Goal: Transaction & Acquisition: Obtain resource

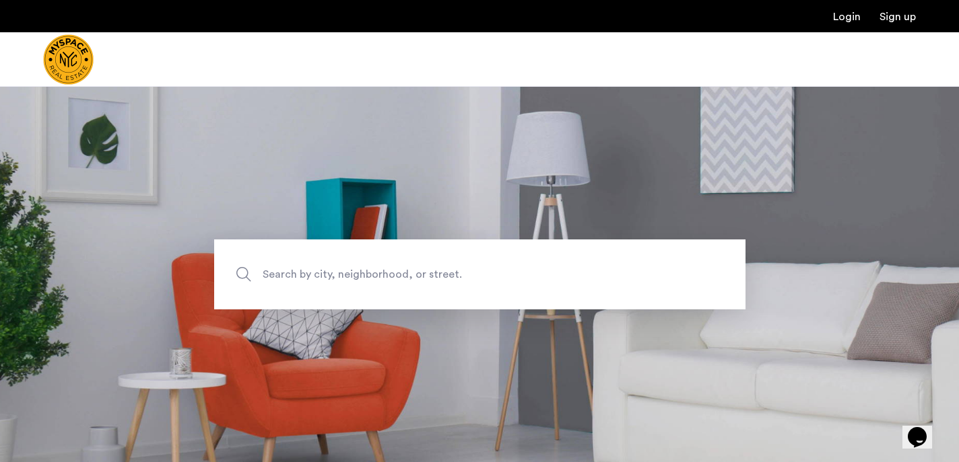
click at [324, 277] on span "Search by city, neighborhood, or street." at bounding box center [449, 274] width 372 height 18
click at [324, 277] on input "Search by city, neighborhood, or street." at bounding box center [479, 275] width 531 height 70
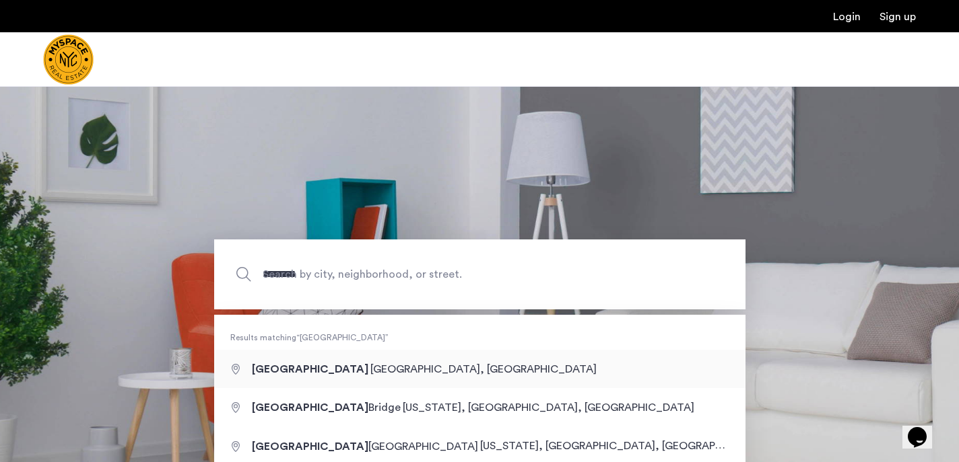
type input "**********"
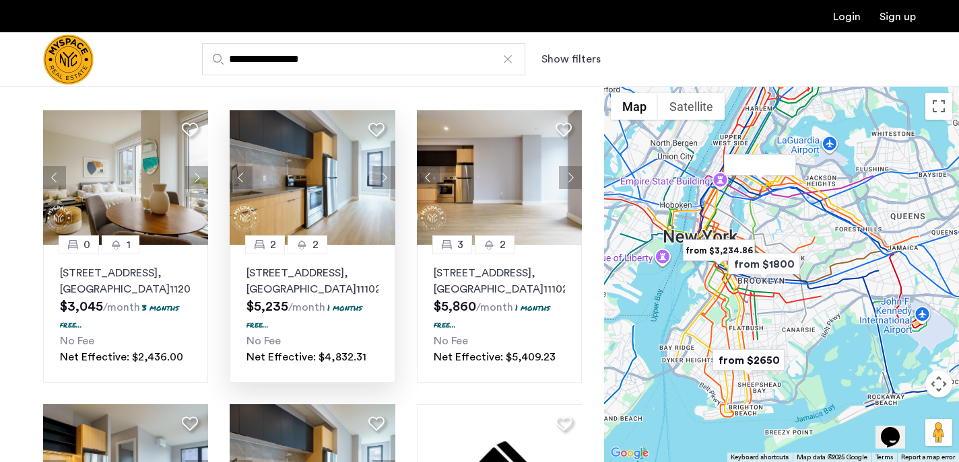
scroll to position [69, 0]
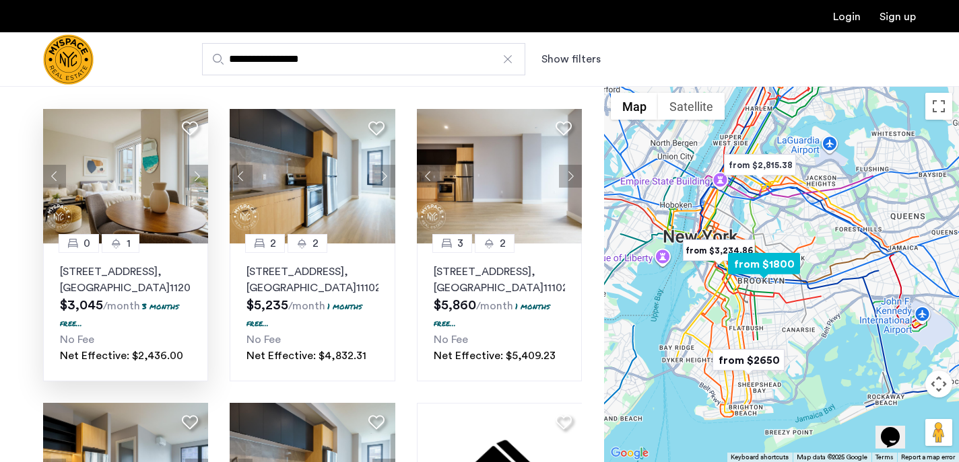
click at [196, 172] on button "Next apartment" at bounding box center [196, 176] width 23 height 23
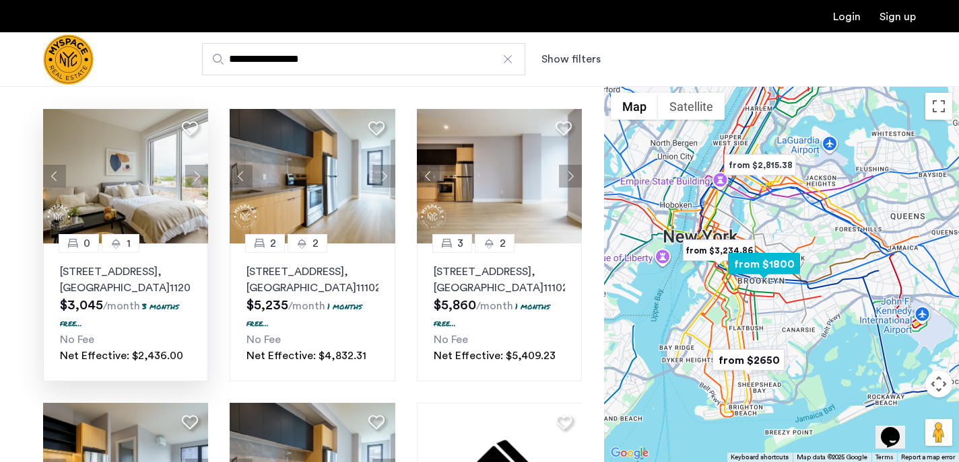
click at [196, 172] on button "Next apartment" at bounding box center [196, 176] width 23 height 23
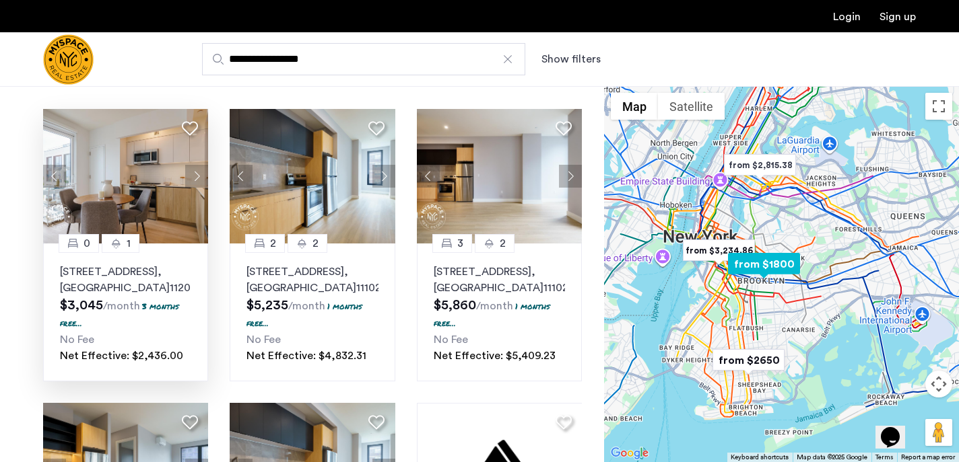
click at [196, 172] on button "Next apartment" at bounding box center [196, 176] width 23 height 23
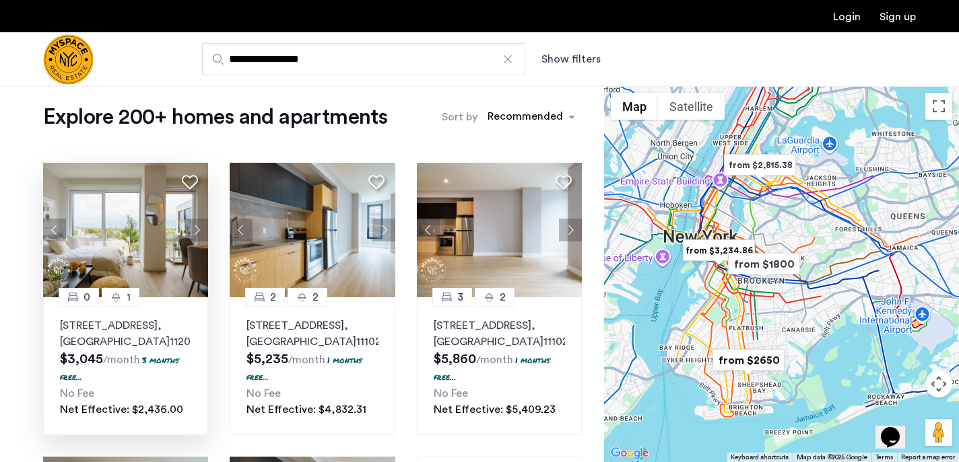
scroll to position [0, 0]
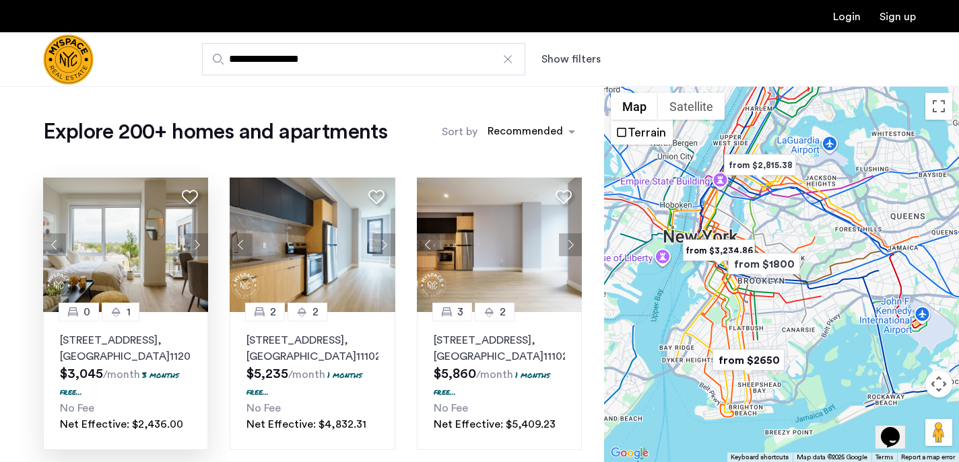
click at [563, 57] on button "Show filters" at bounding box center [570, 59] width 59 height 16
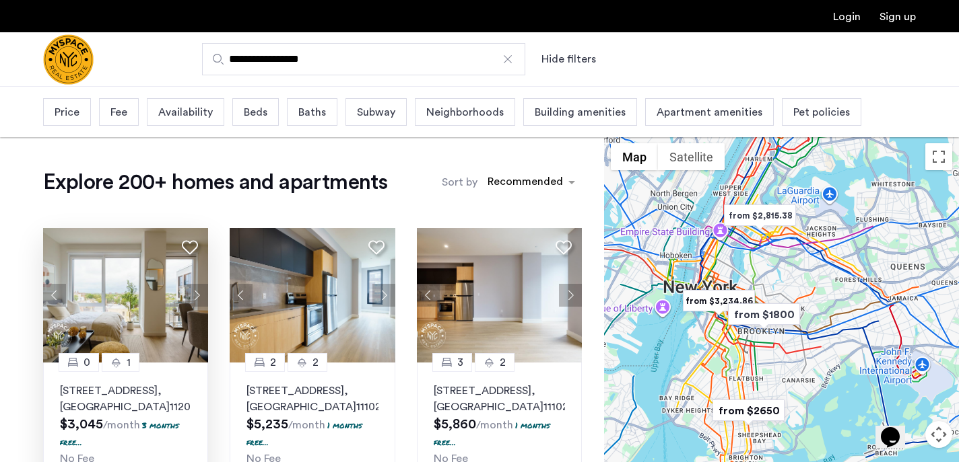
click at [262, 114] on span "Beds" at bounding box center [256, 112] width 24 height 16
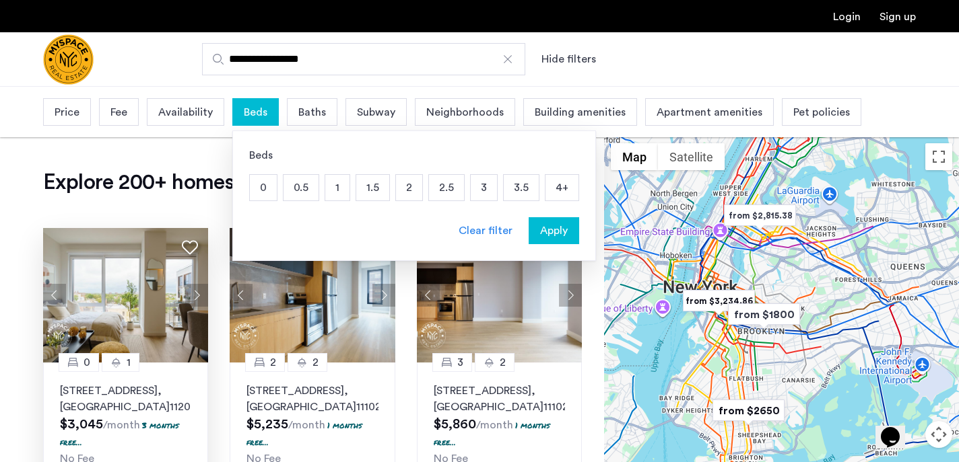
click at [343, 184] on p "1" at bounding box center [337, 188] width 24 height 26
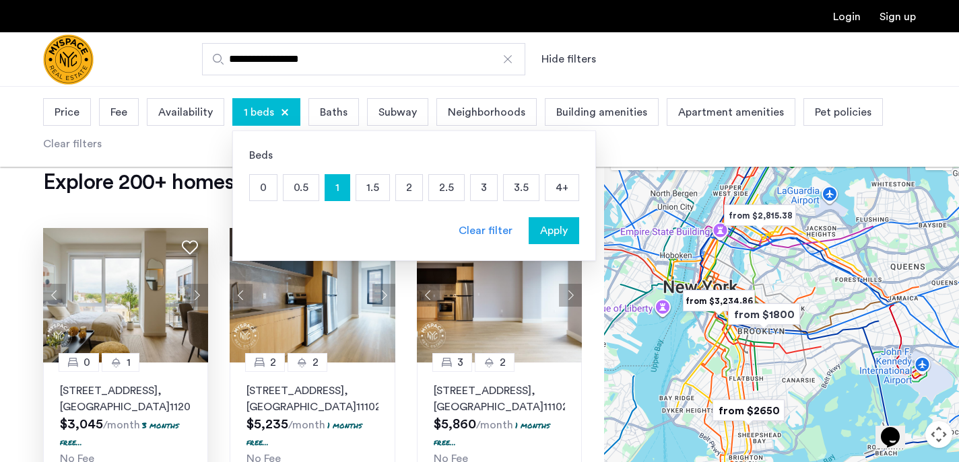
click at [399, 184] on p "2" at bounding box center [409, 188] width 26 height 26
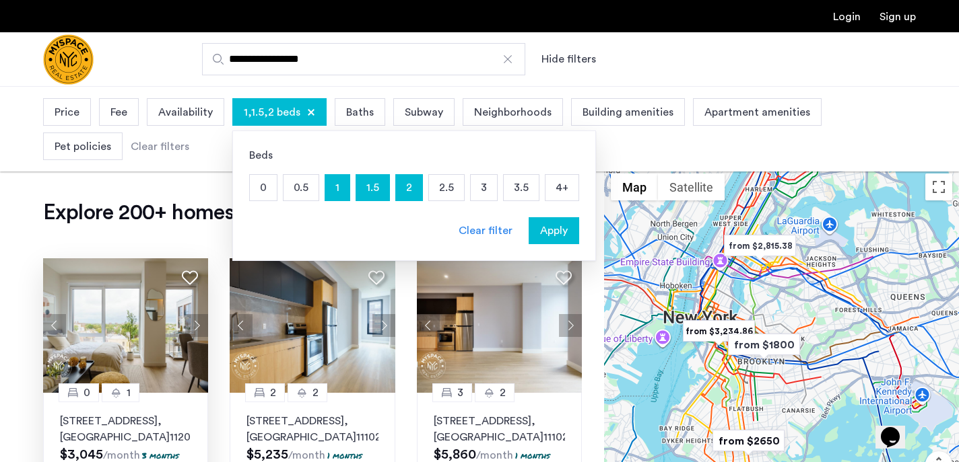
click at [71, 112] on span "Price" at bounding box center [67, 112] width 25 height 16
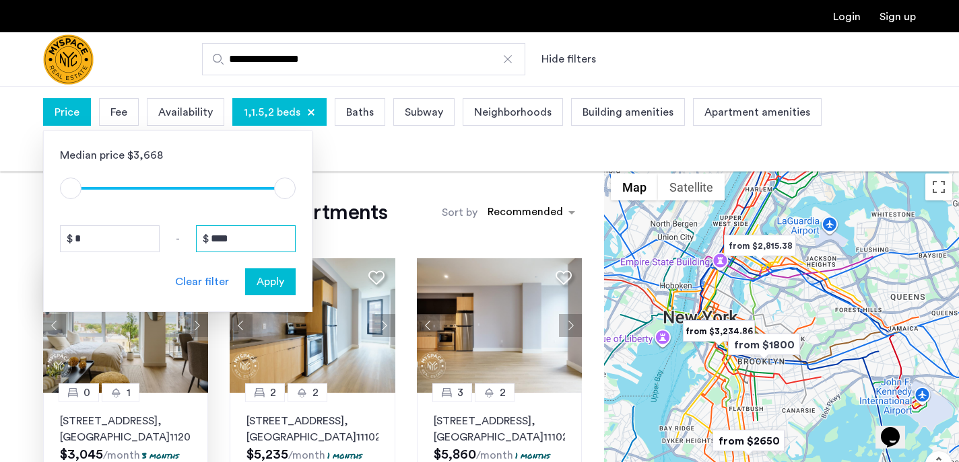
click at [246, 238] on input "****" at bounding box center [246, 239] width 100 height 27
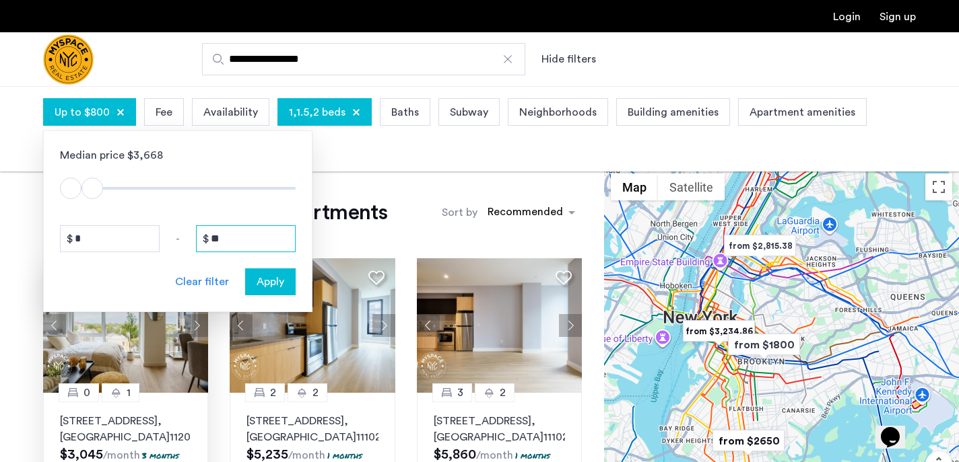
type input "*"
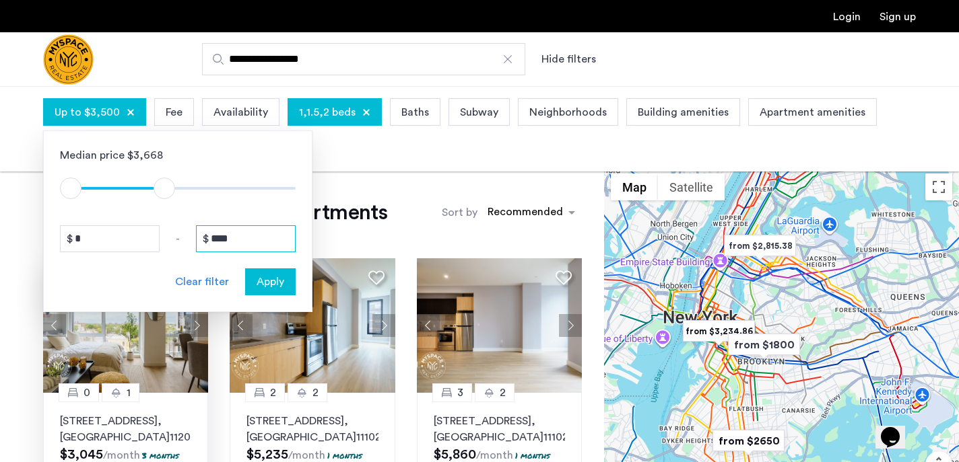
type input "****"
click at [277, 277] on span "Apply" at bounding box center [270, 282] width 28 height 16
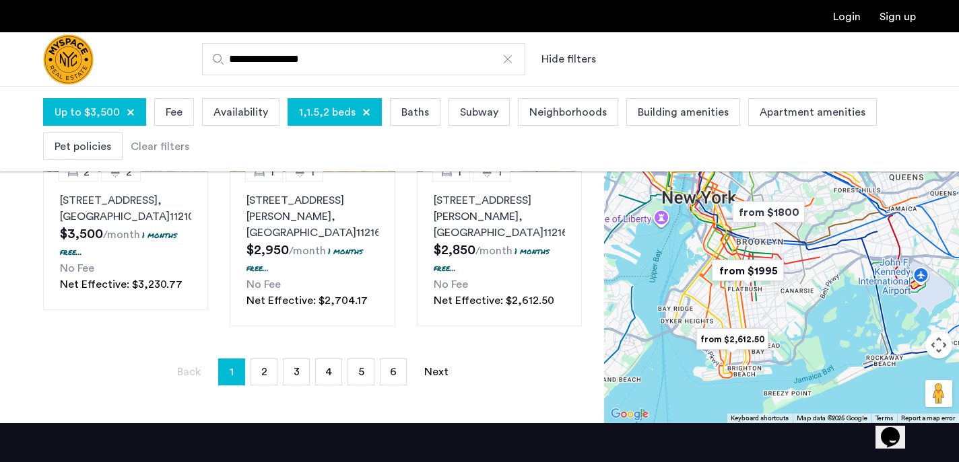
scroll to position [1122, 0]
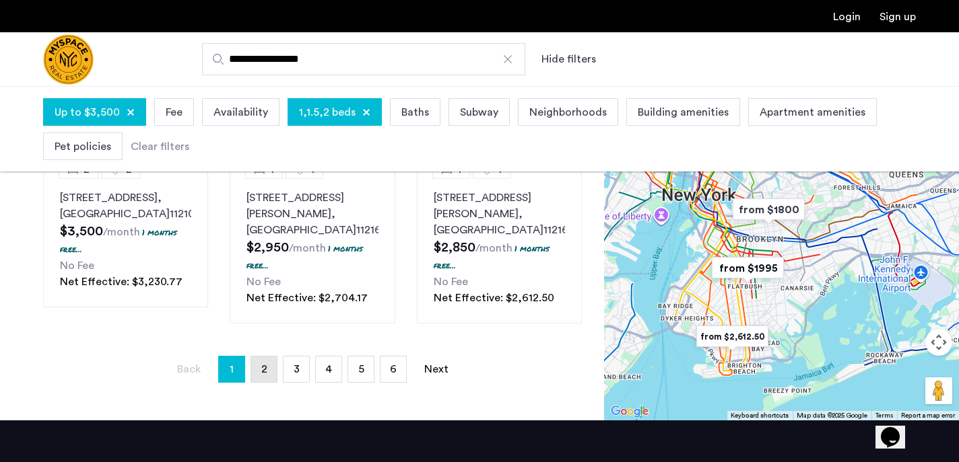
click at [269, 371] on link "page 2" at bounding box center [264, 370] width 26 height 26
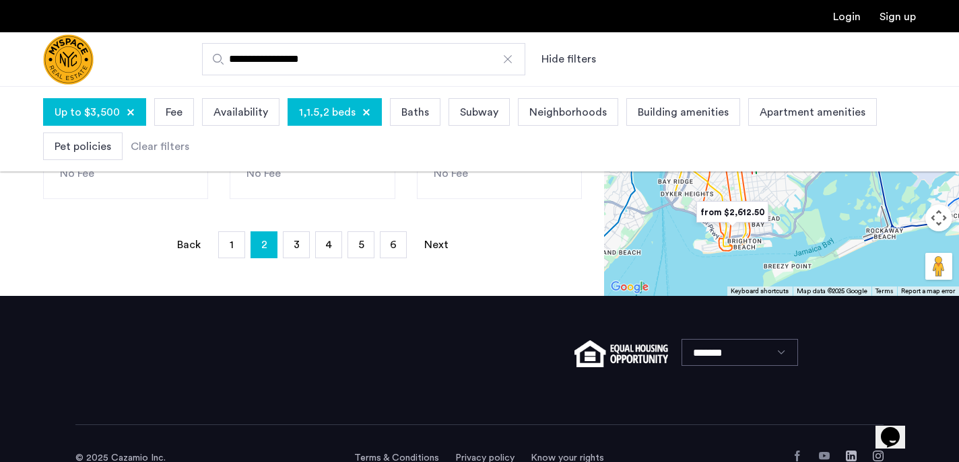
scroll to position [1200, 0]
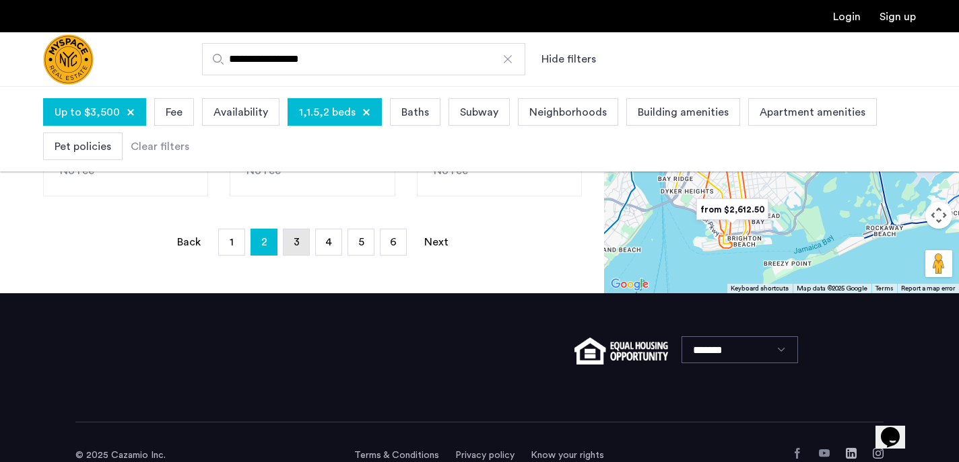
click at [286, 255] on link "page 3" at bounding box center [296, 243] width 26 height 26
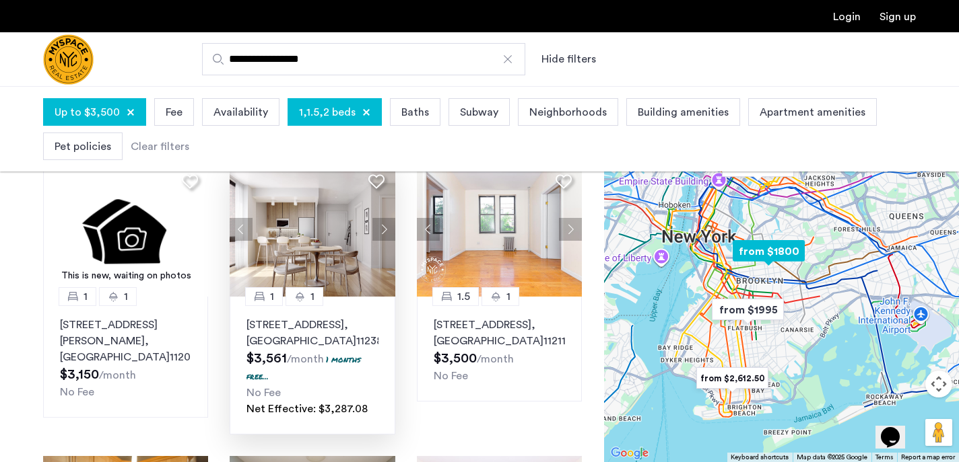
scroll to position [96, 0]
click at [384, 229] on button "Next apartment" at bounding box center [383, 230] width 23 height 23
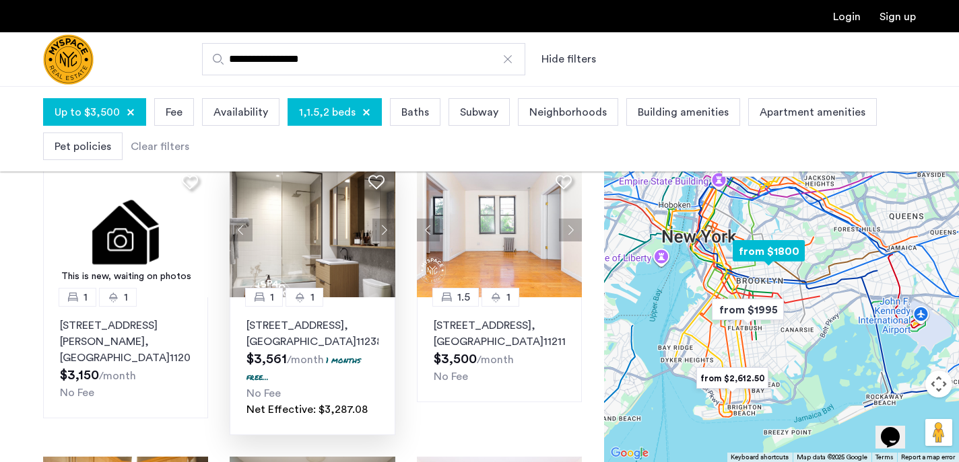
click at [384, 229] on button "Next apartment" at bounding box center [383, 230] width 23 height 23
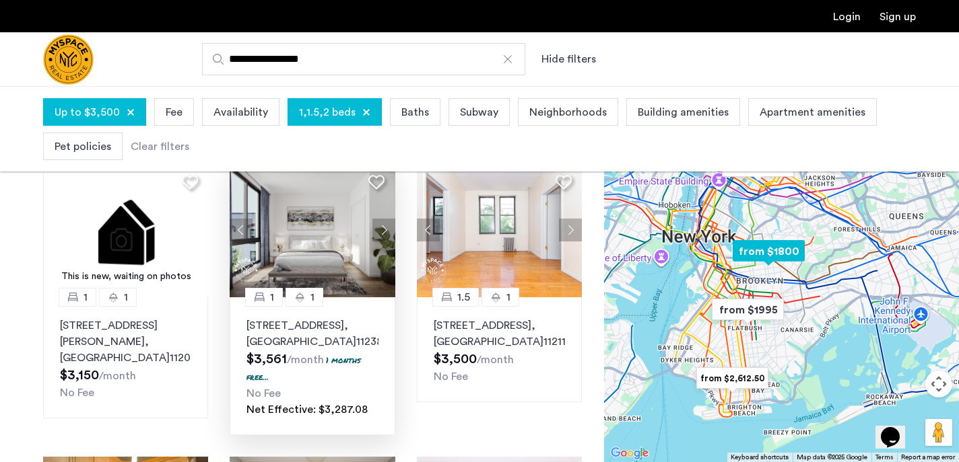
click at [384, 229] on button "Next apartment" at bounding box center [383, 230] width 23 height 23
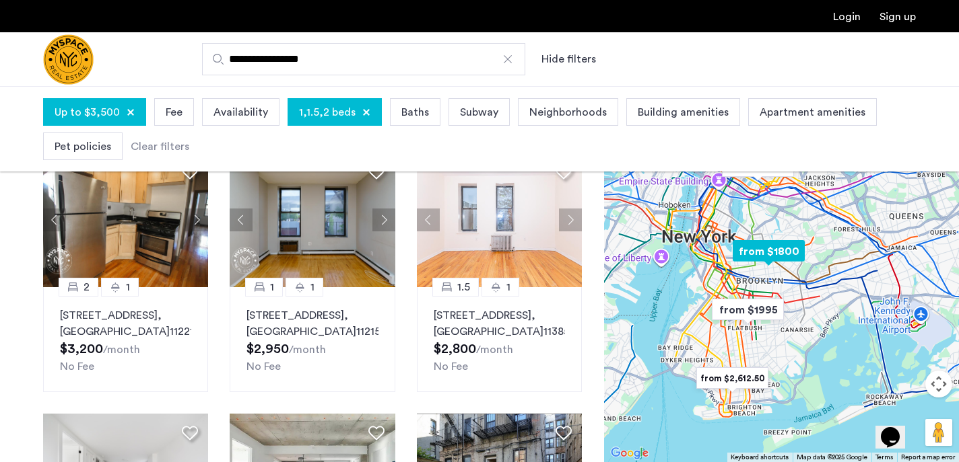
scroll to position [402, 0]
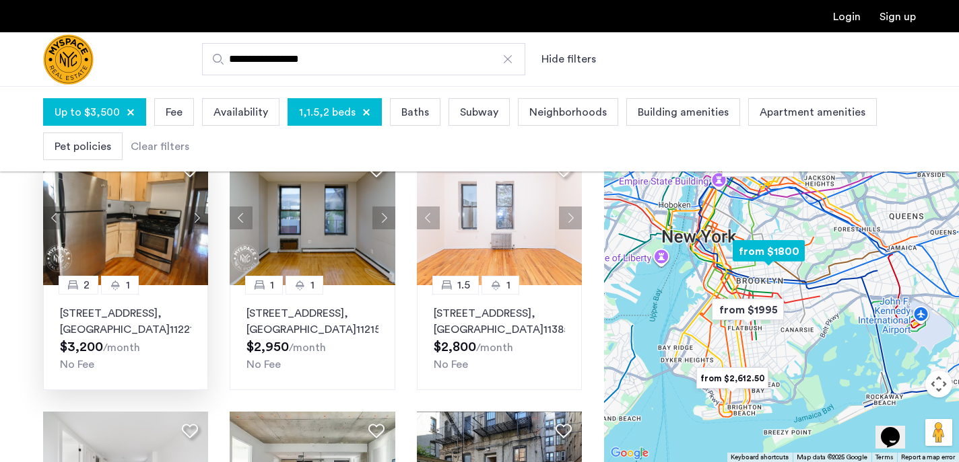
click at [193, 230] on button "Next apartment" at bounding box center [196, 218] width 23 height 23
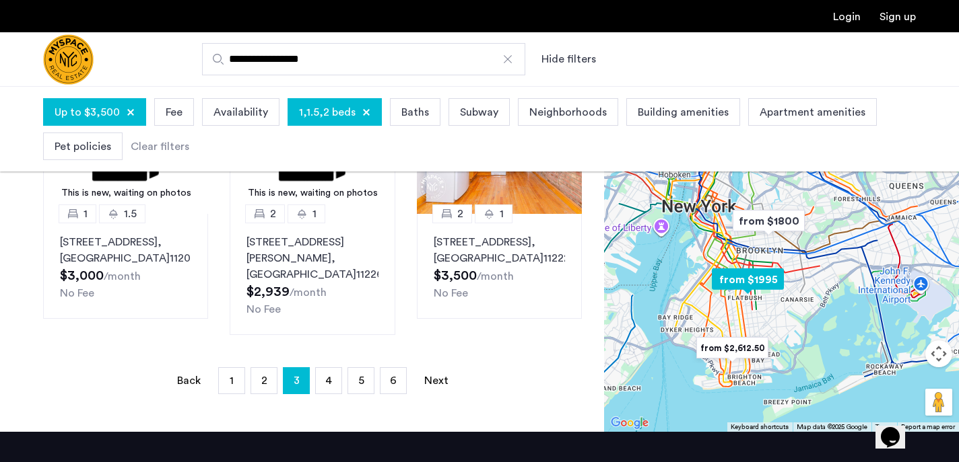
scroll to position [1012, 0]
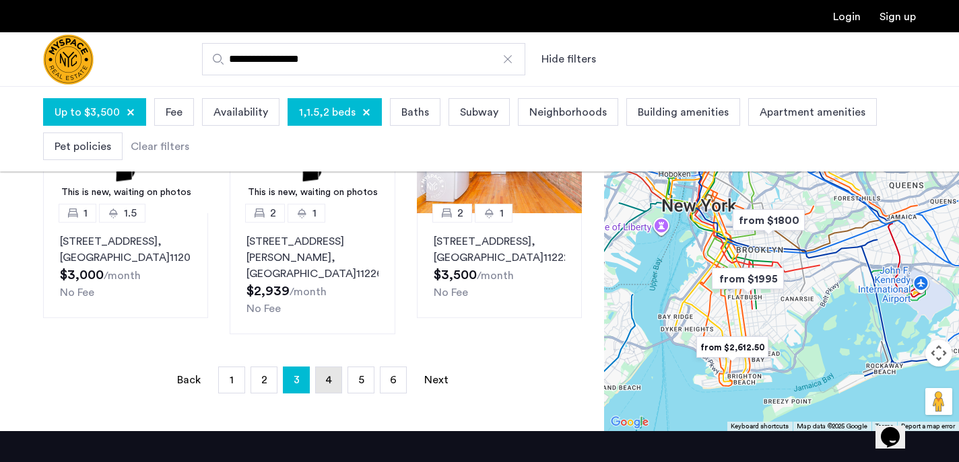
click at [322, 390] on link "page 4" at bounding box center [329, 381] width 26 height 26
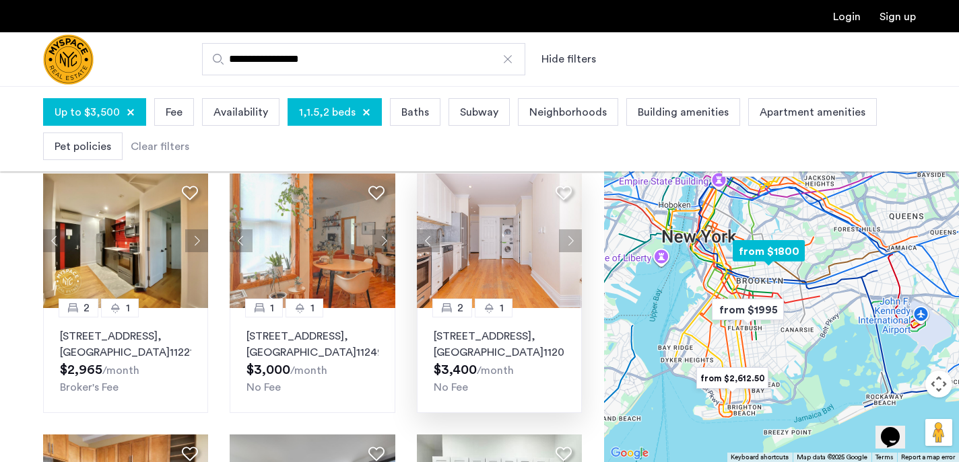
scroll to position [90, 0]
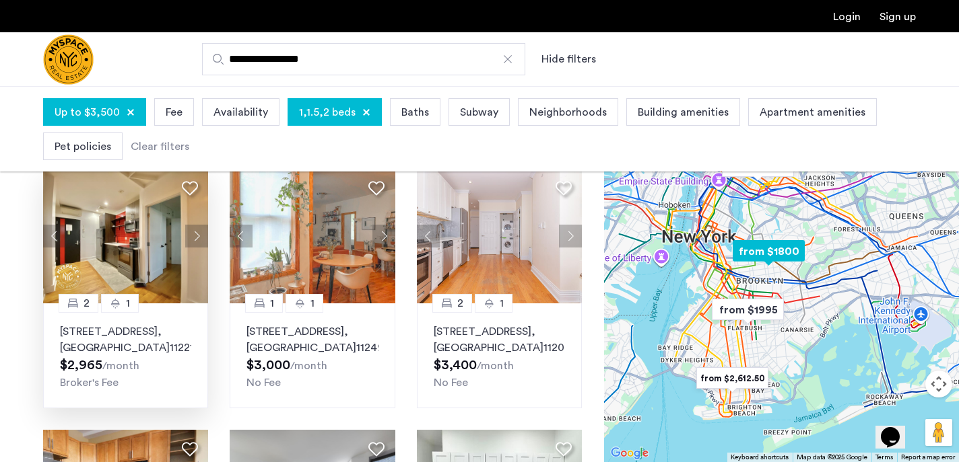
click at [195, 232] on button "Next apartment" at bounding box center [196, 236] width 23 height 23
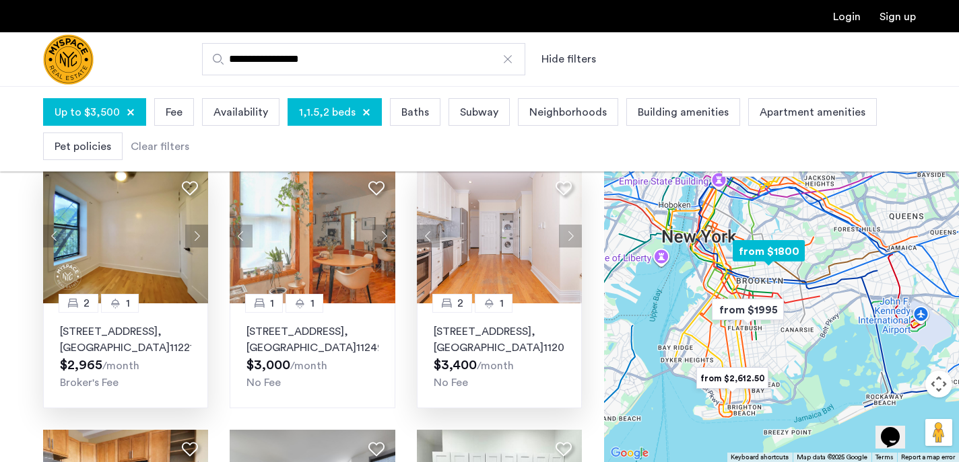
click at [571, 235] on button "Next apartment" at bounding box center [570, 236] width 23 height 23
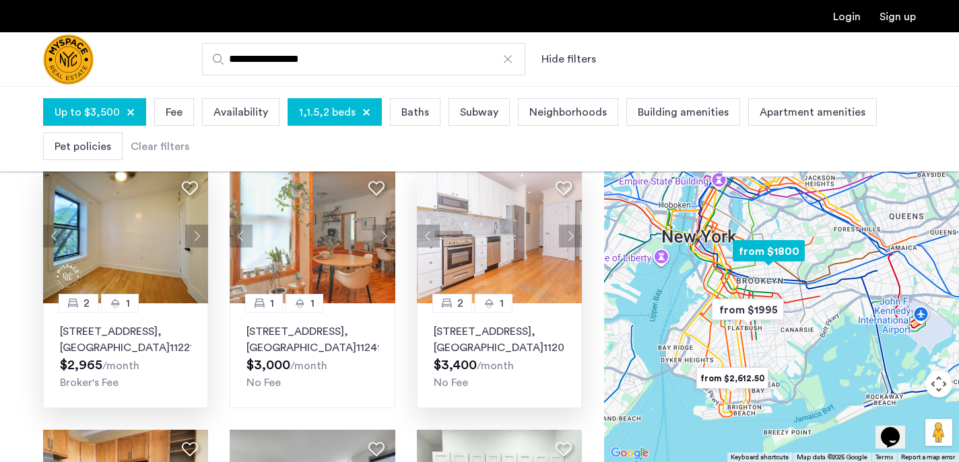
click at [571, 235] on button "Next apartment" at bounding box center [570, 236] width 23 height 23
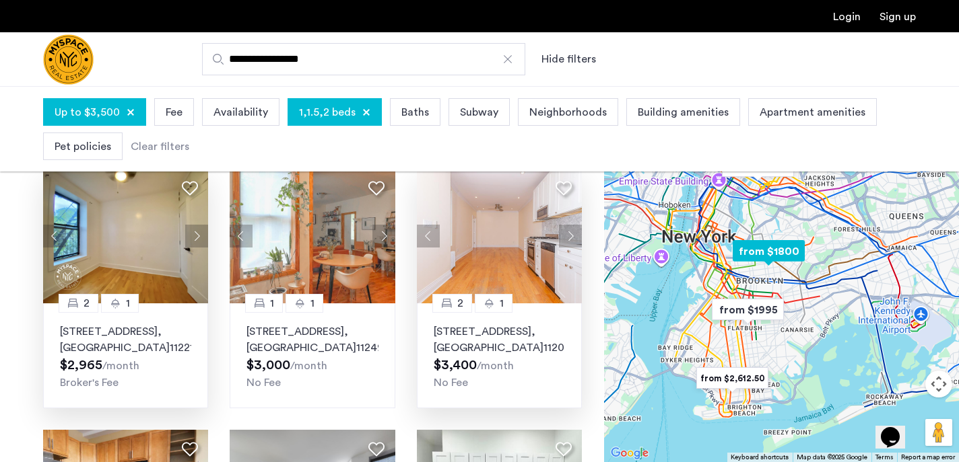
click at [571, 235] on button "Next apartment" at bounding box center [570, 236] width 23 height 23
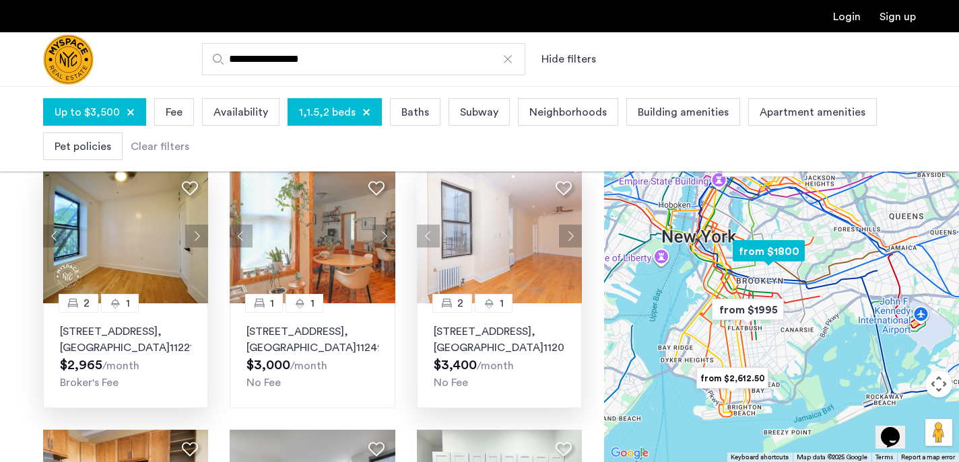
click at [571, 235] on button "Next apartment" at bounding box center [570, 236] width 23 height 23
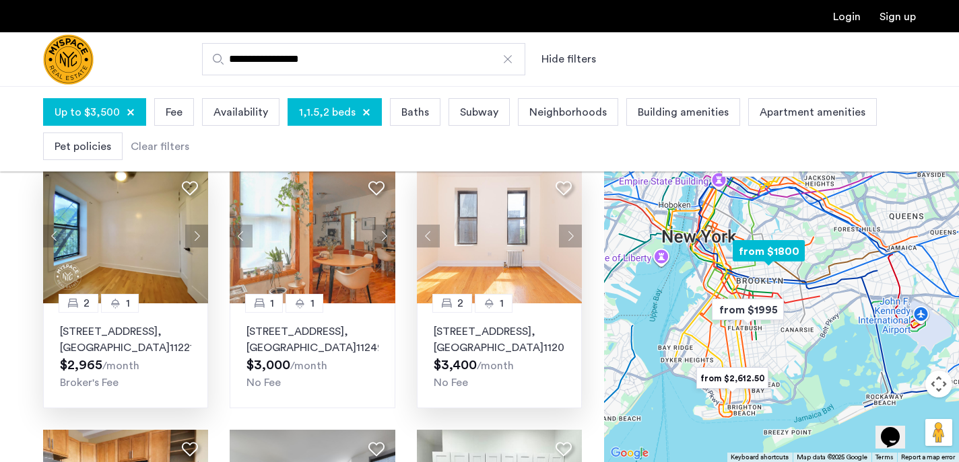
click at [571, 235] on button "Next apartment" at bounding box center [570, 236] width 23 height 23
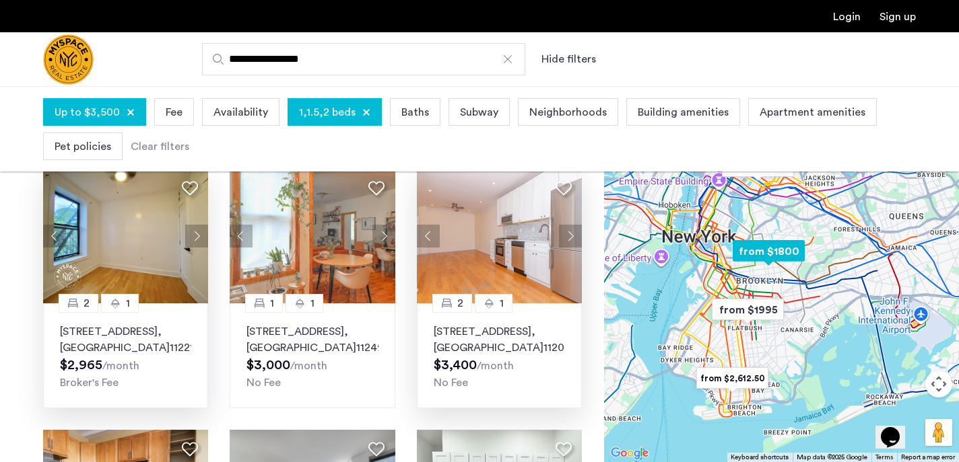
click at [571, 235] on button "Next apartment" at bounding box center [570, 236] width 23 height 23
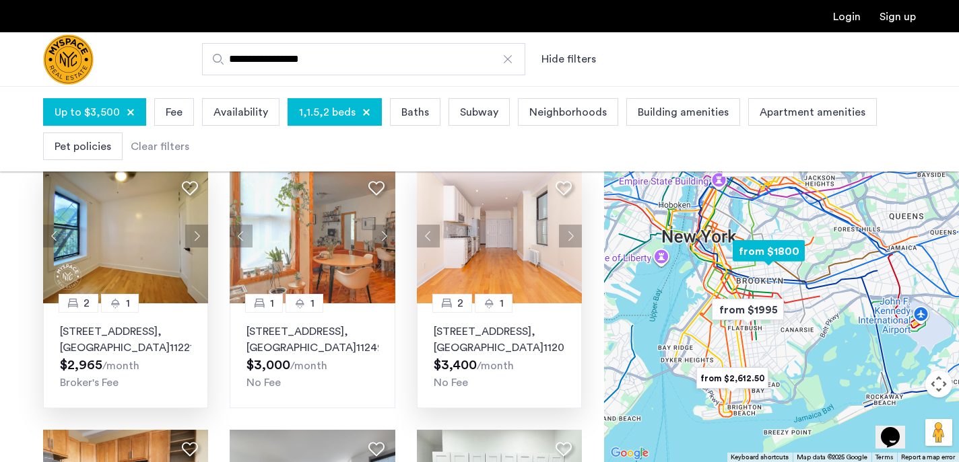
click at [571, 235] on button "Next apartment" at bounding box center [570, 236] width 23 height 23
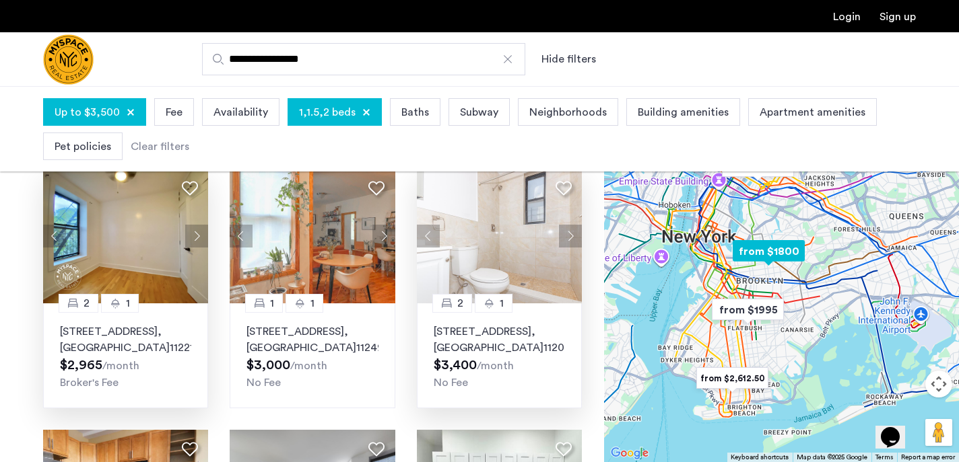
click at [571, 235] on button "Next apartment" at bounding box center [570, 236] width 23 height 23
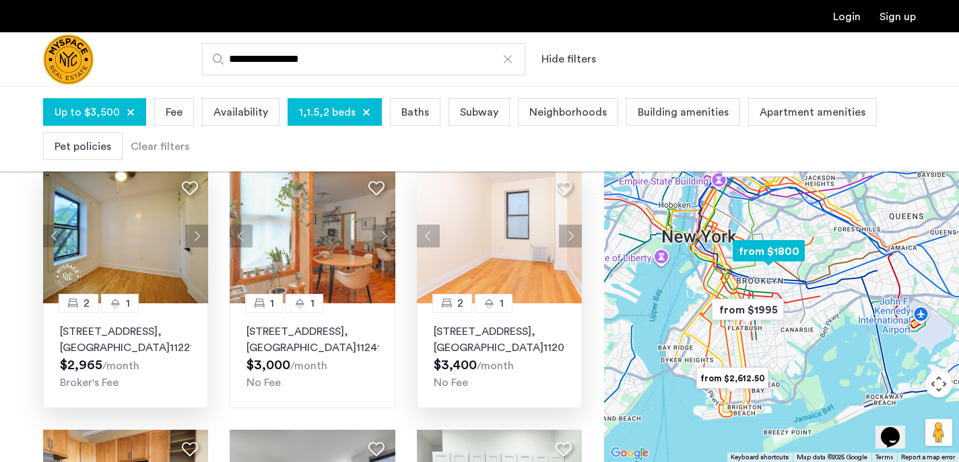
click at [571, 235] on button "Next apartment" at bounding box center [570, 236] width 23 height 23
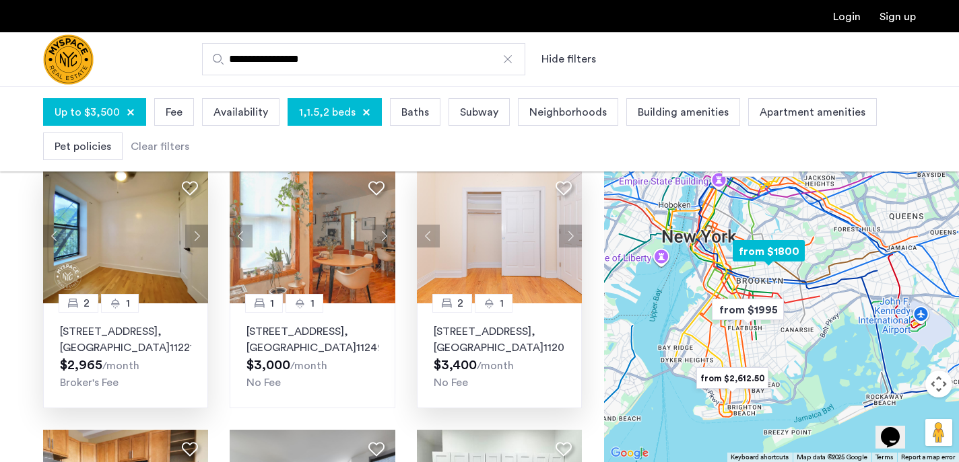
click at [571, 234] on button "Next apartment" at bounding box center [570, 236] width 23 height 23
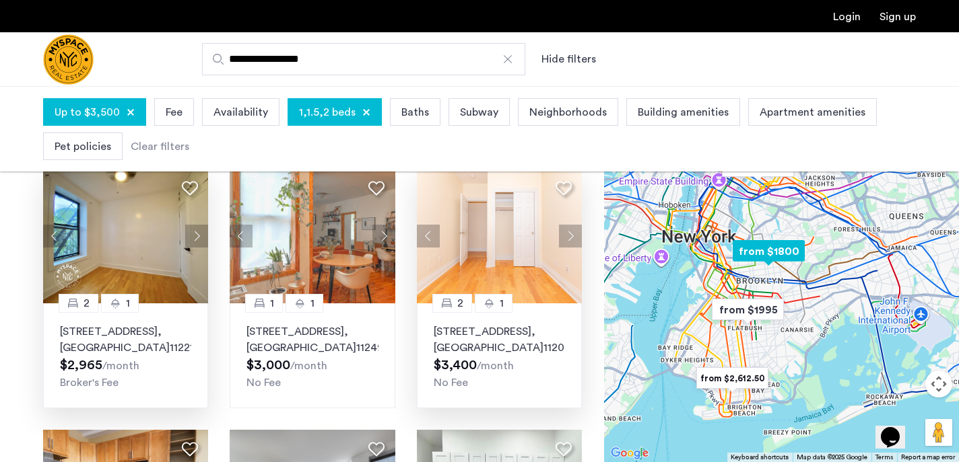
click at [571, 234] on button "Next apartment" at bounding box center [570, 236] width 23 height 23
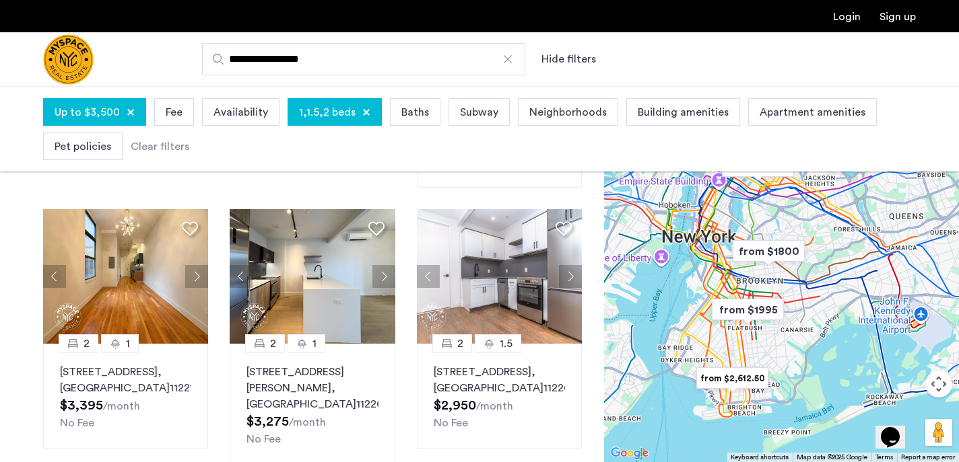
scroll to position [589, 0]
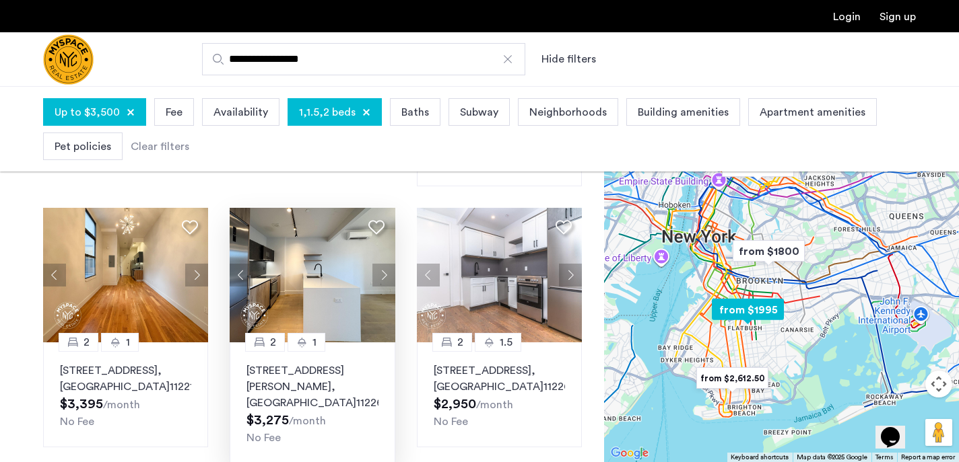
click at [382, 274] on button "Next apartment" at bounding box center [383, 275] width 23 height 23
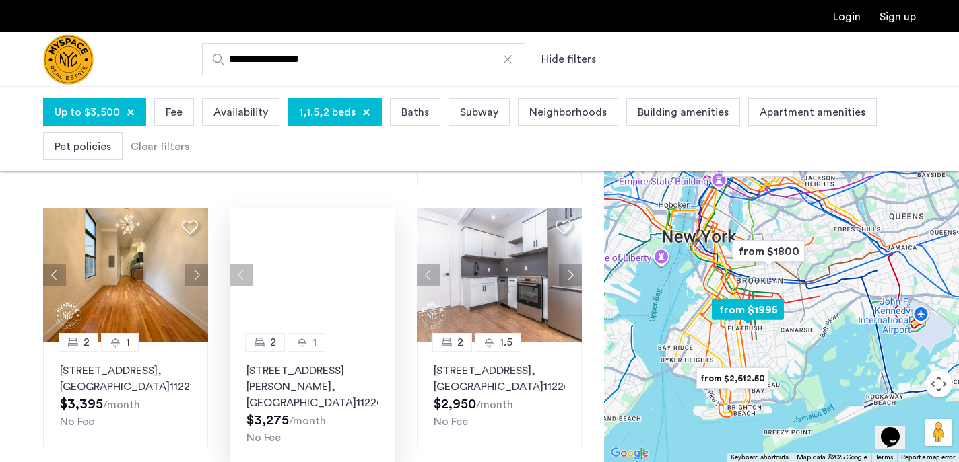
click at [382, 274] on div at bounding box center [312, 275] width 165 height 135
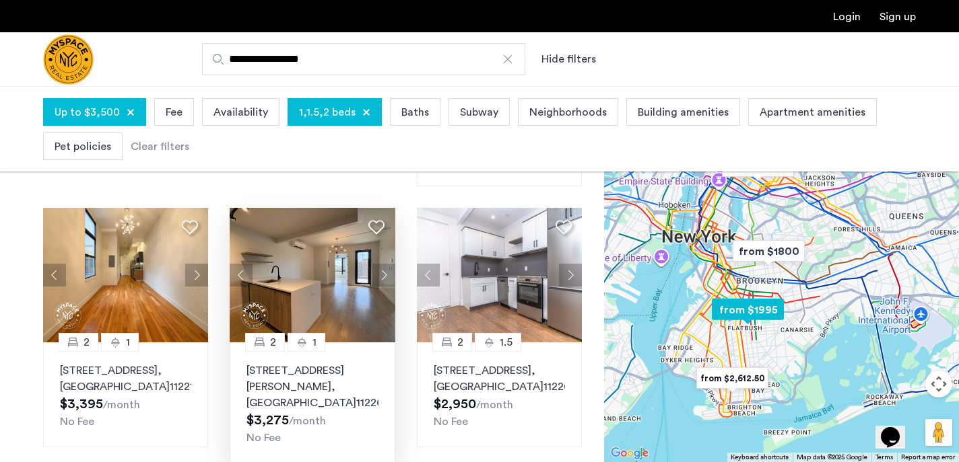
click at [382, 274] on button "Next apartment" at bounding box center [383, 275] width 23 height 23
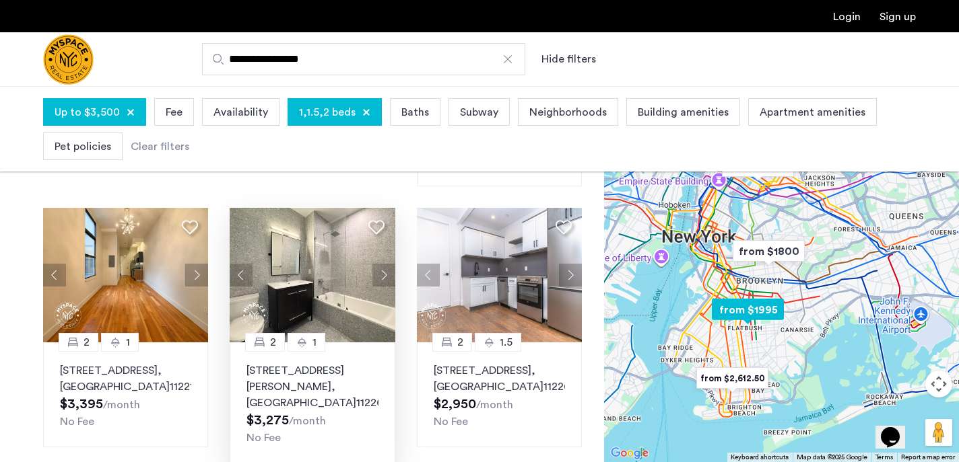
click at [382, 274] on button "Next apartment" at bounding box center [383, 275] width 23 height 23
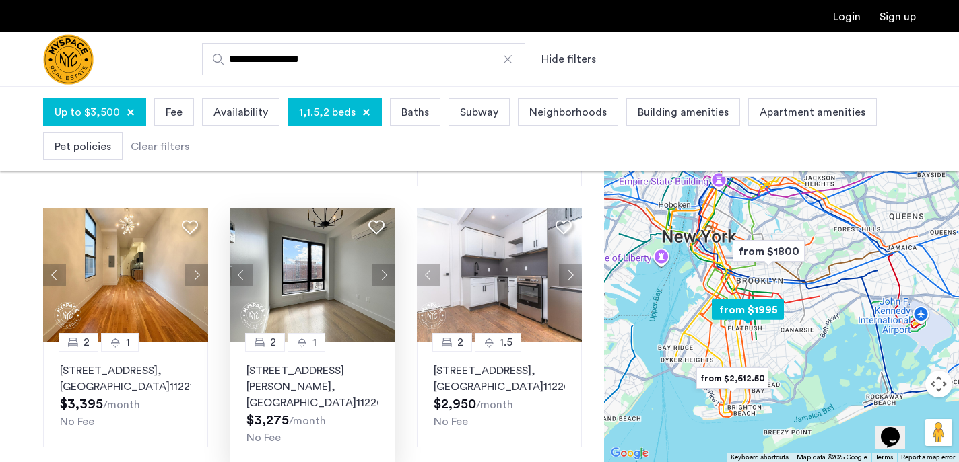
click at [382, 274] on button "Next apartment" at bounding box center [383, 275] width 23 height 23
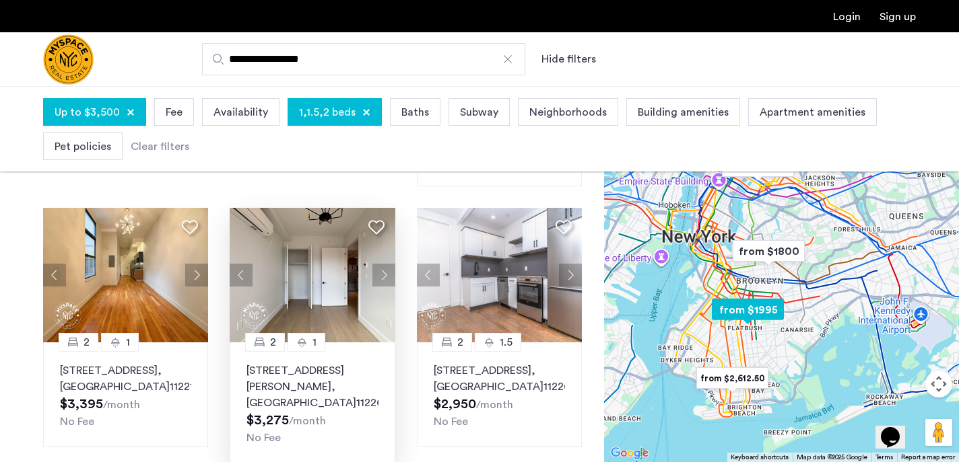
click at [382, 274] on button "Next apartment" at bounding box center [383, 275] width 23 height 23
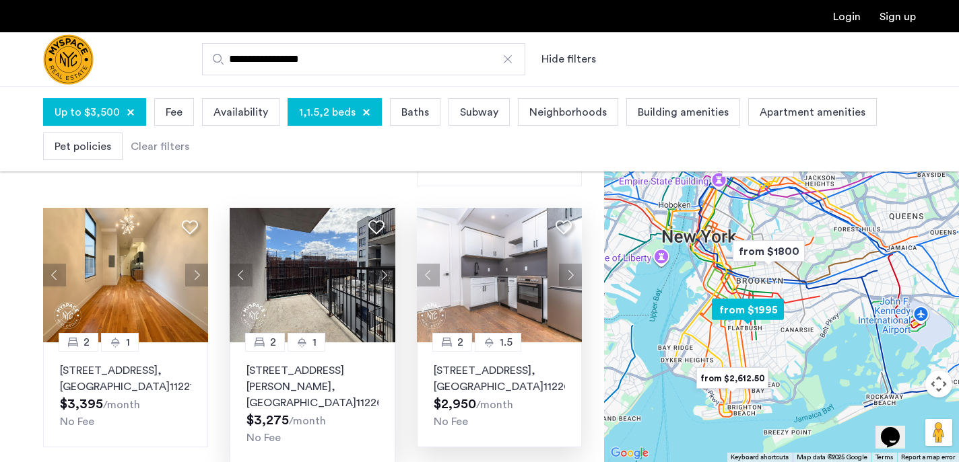
click at [574, 277] on button "Next apartment" at bounding box center [570, 275] width 23 height 23
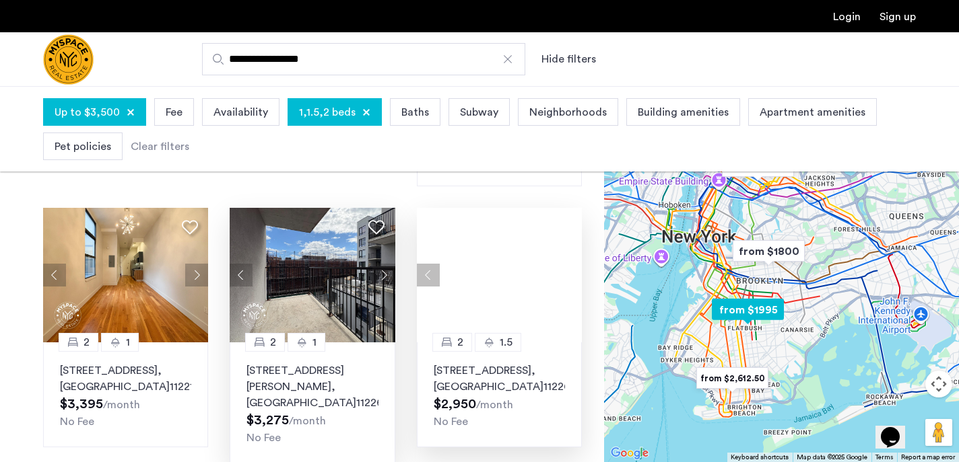
click at [574, 277] on div at bounding box center [499, 275] width 165 height 135
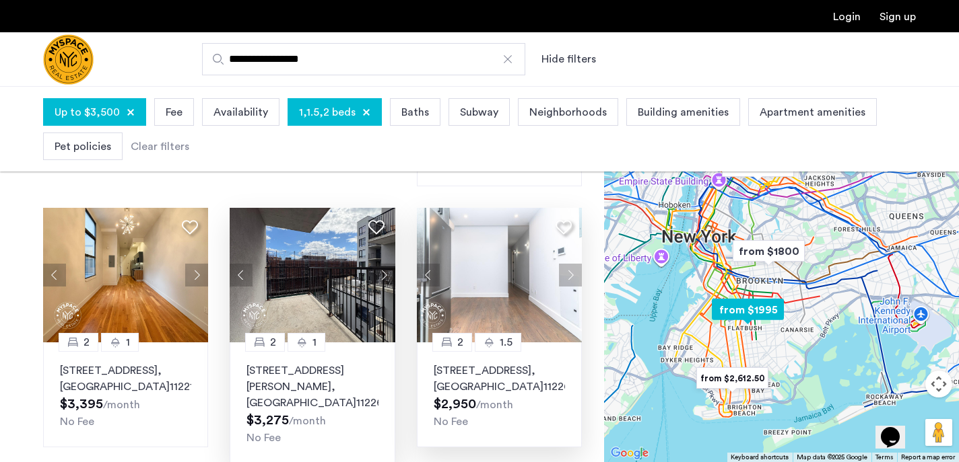
click at [574, 277] on button "Next apartment" at bounding box center [570, 275] width 23 height 23
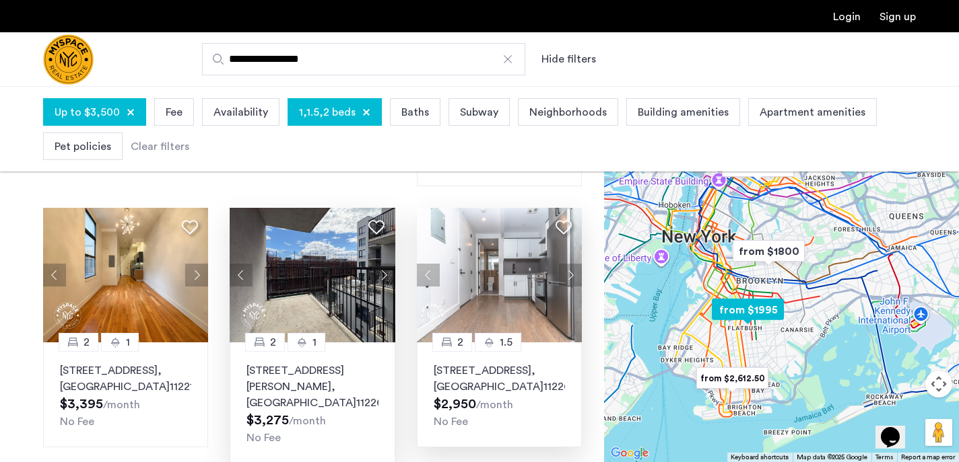
click at [574, 277] on button "Next apartment" at bounding box center [570, 275] width 23 height 23
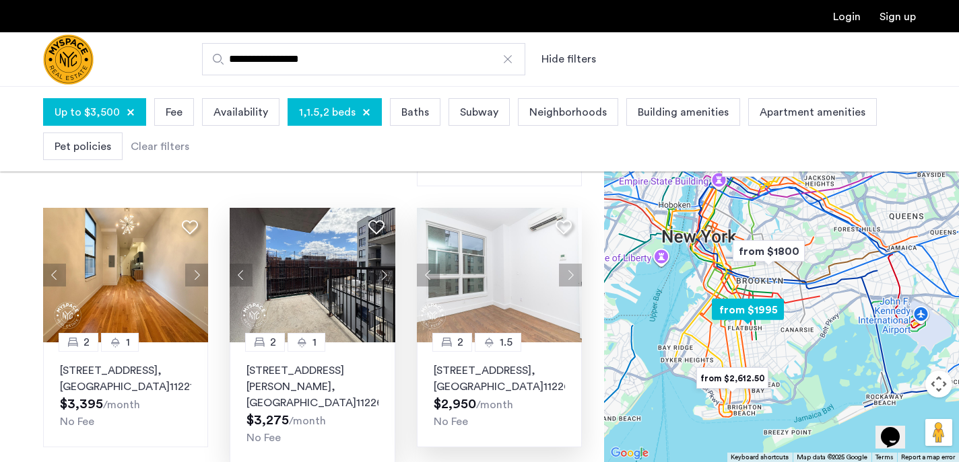
click at [574, 277] on button "Next apartment" at bounding box center [570, 275] width 23 height 23
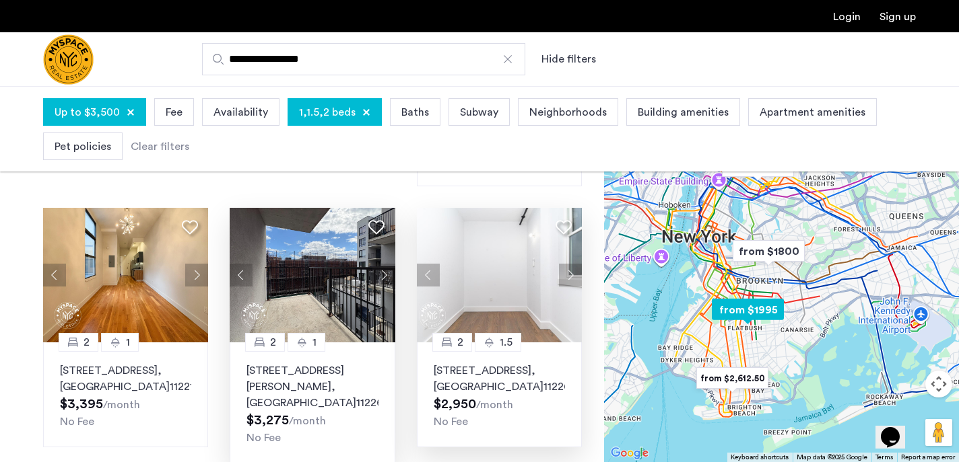
click at [574, 277] on button "Next apartment" at bounding box center [570, 275] width 23 height 23
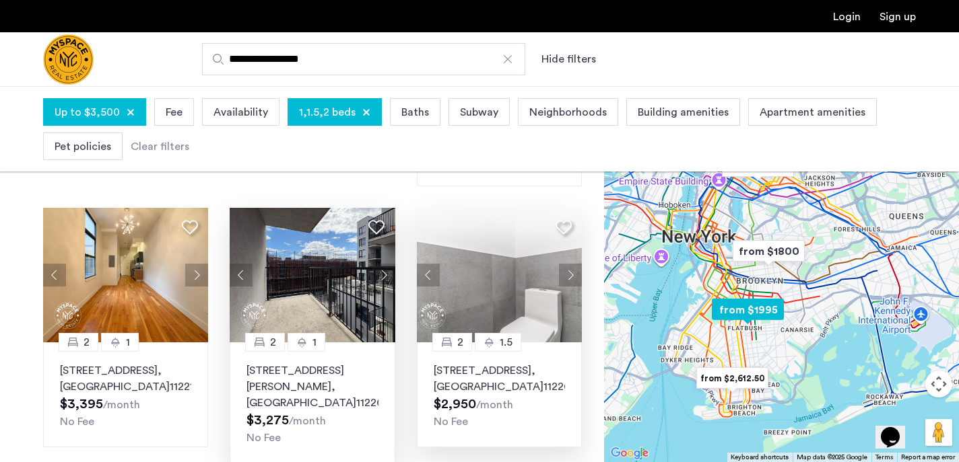
click at [574, 277] on button "Next apartment" at bounding box center [570, 275] width 23 height 23
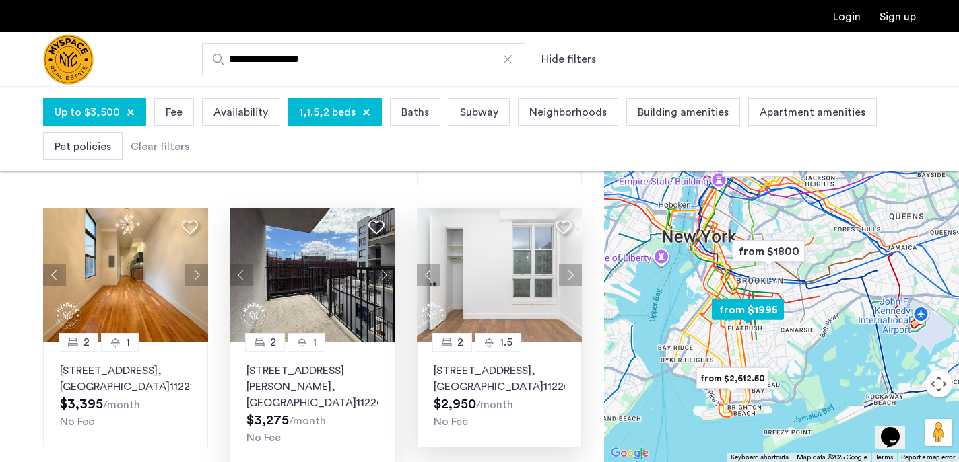
click at [574, 277] on button "Next apartment" at bounding box center [570, 275] width 23 height 23
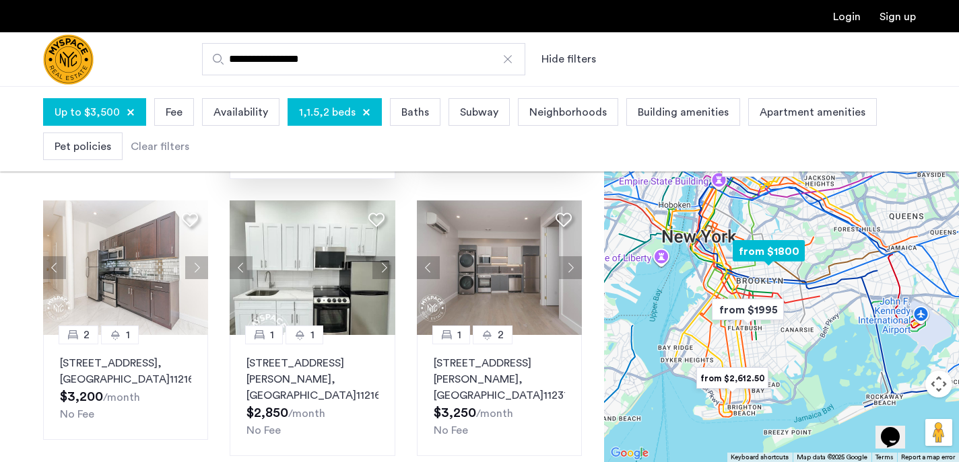
scroll to position [875, 0]
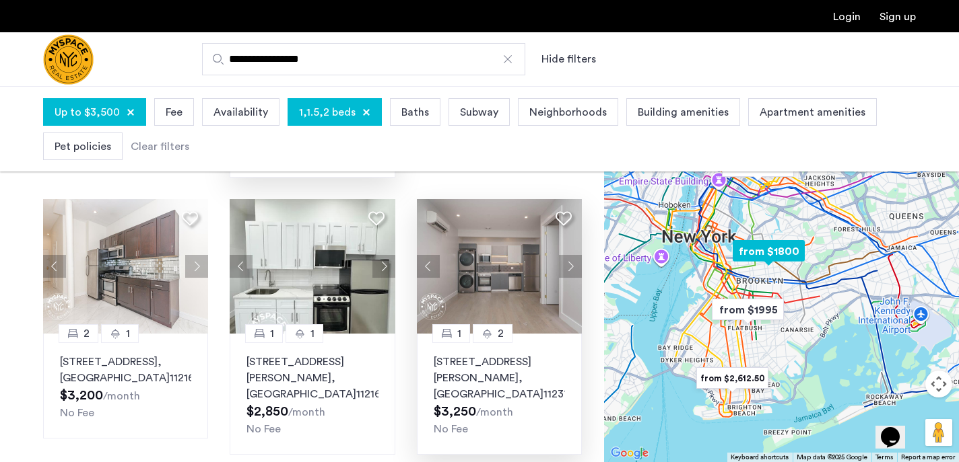
click at [572, 265] on button "Next apartment" at bounding box center [570, 266] width 23 height 23
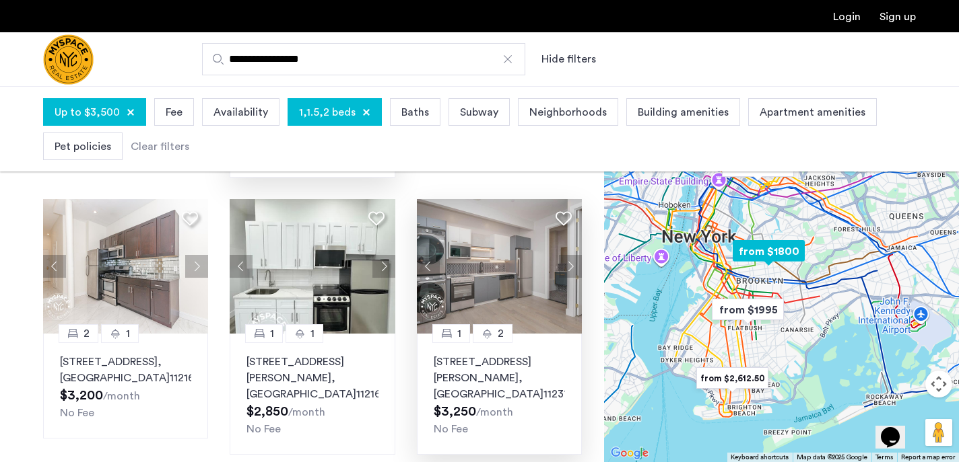
click at [572, 265] on button "Next apartment" at bounding box center [570, 266] width 23 height 23
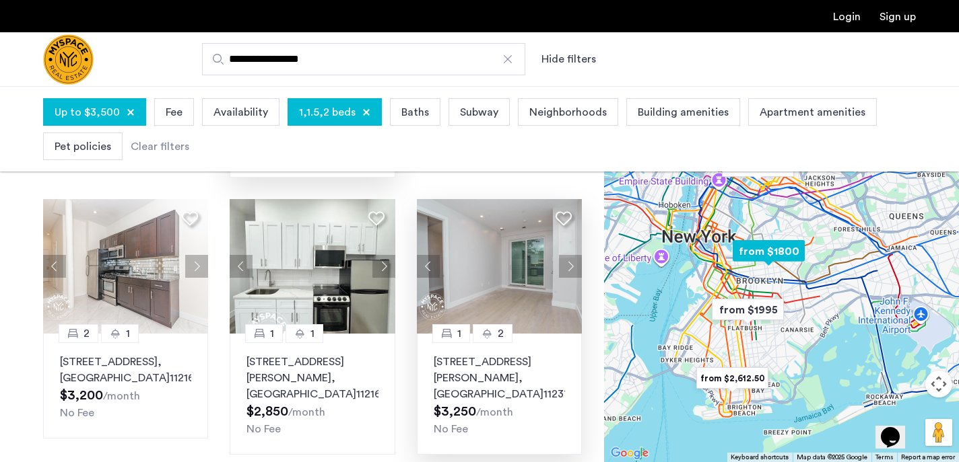
click at [572, 265] on button "Next apartment" at bounding box center [570, 266] width 23 height 23
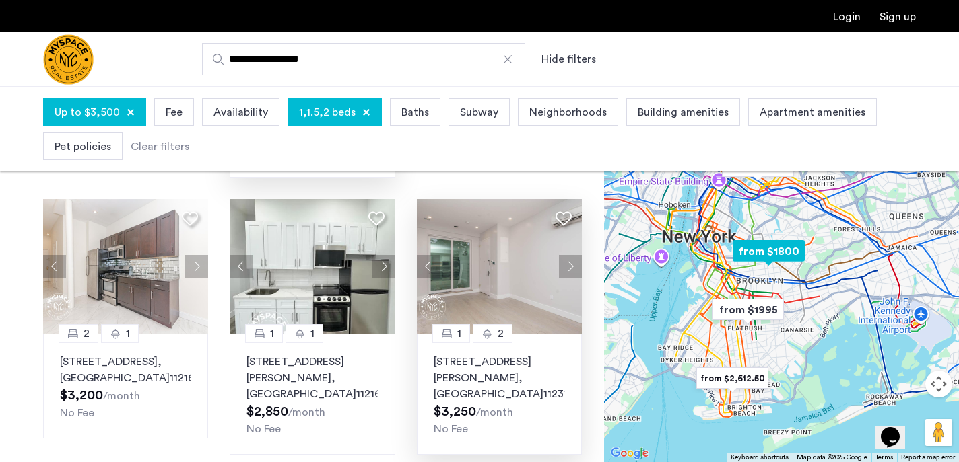
click at [572, 265] on button "Next apartment" at bounding box center [570, 266] width 23 height 23
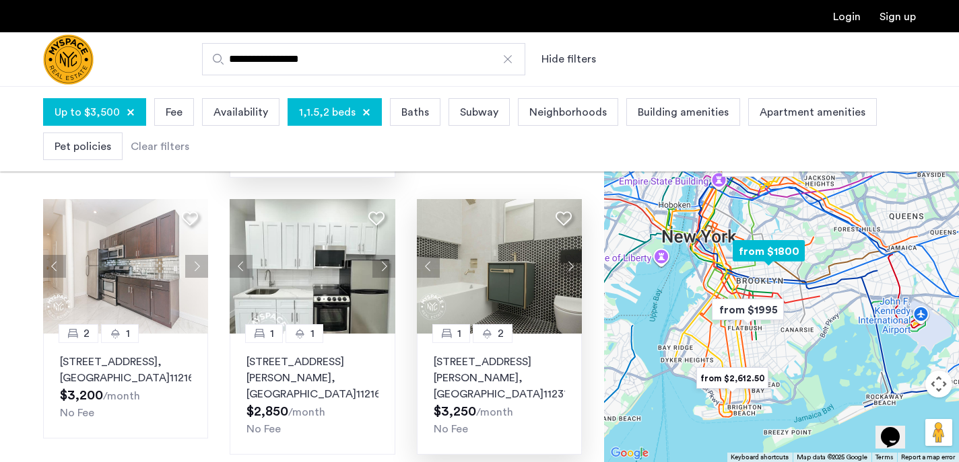
click at [572, 265] on button "Next apartment" at bounding box center [570, 266] width 23 height 23
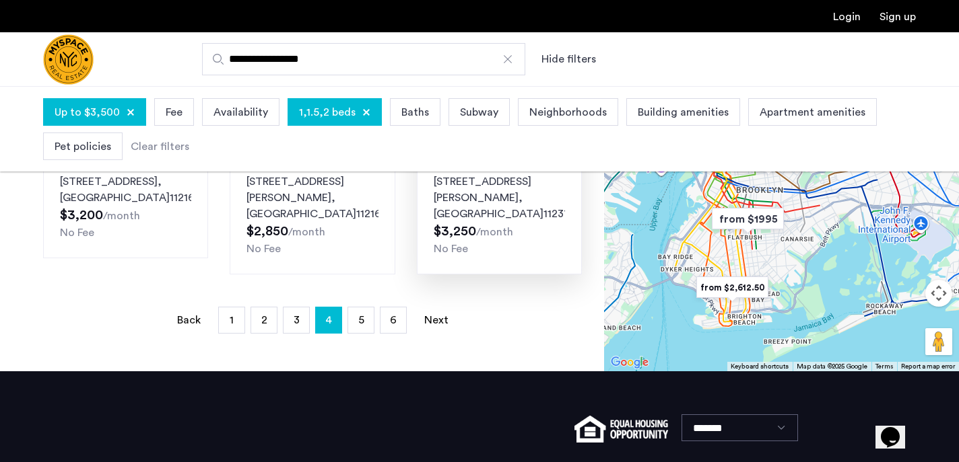
scroll to position [1058, 0]
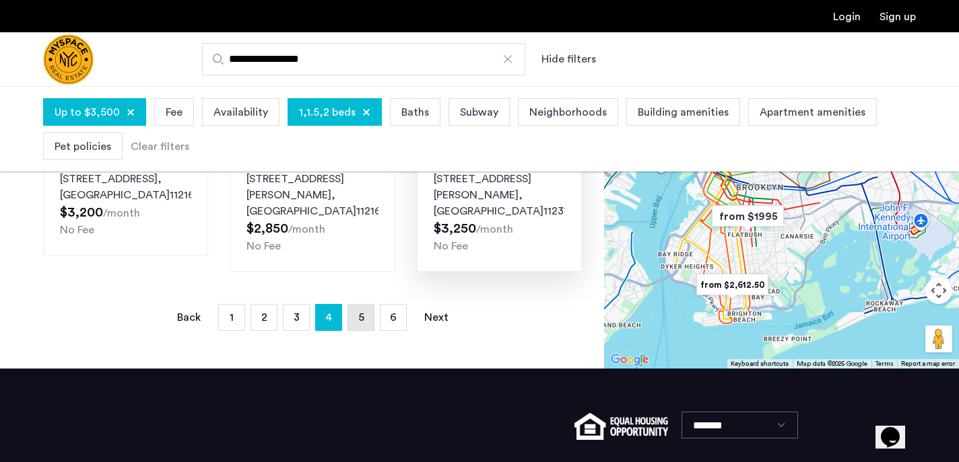
click at [368, 305] on link "page 5" at bounding box center [361, 318] width 26 height 26
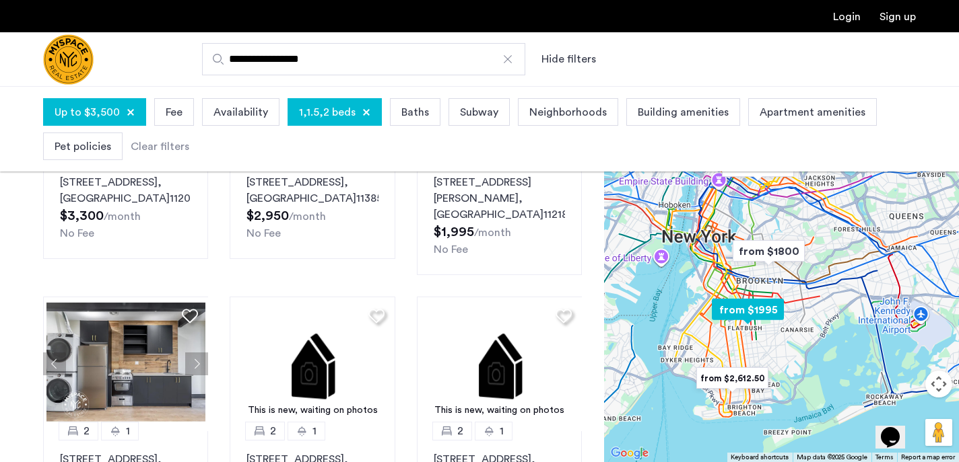
scroll to position [866, 0]
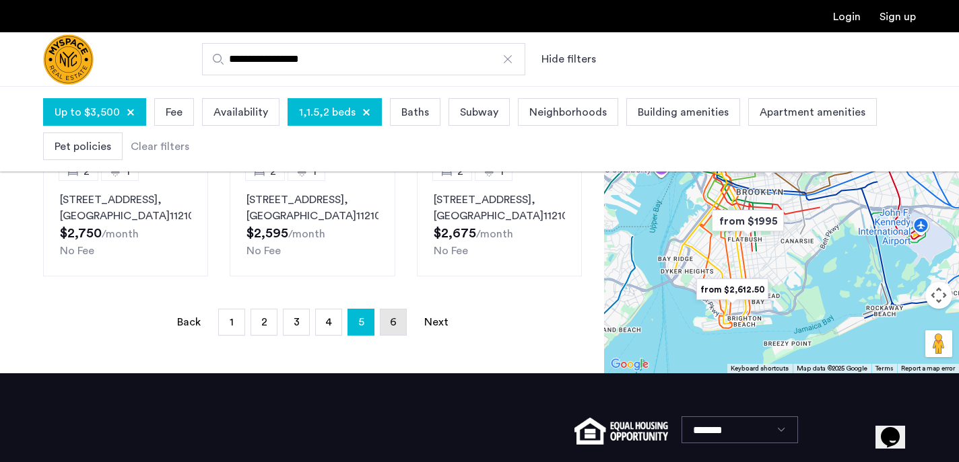
click at [394, 317] on span "6" at bounding box center [393, 322] width 7 height 11
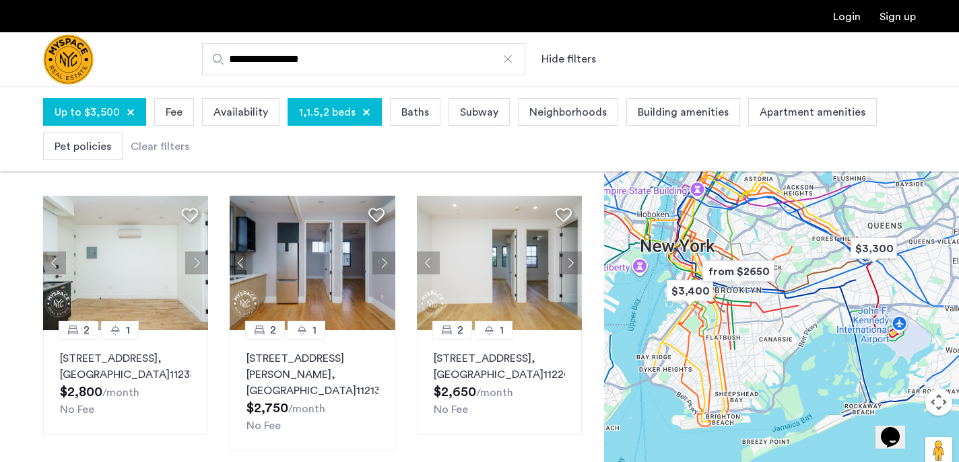
scroll to position [64, 0]
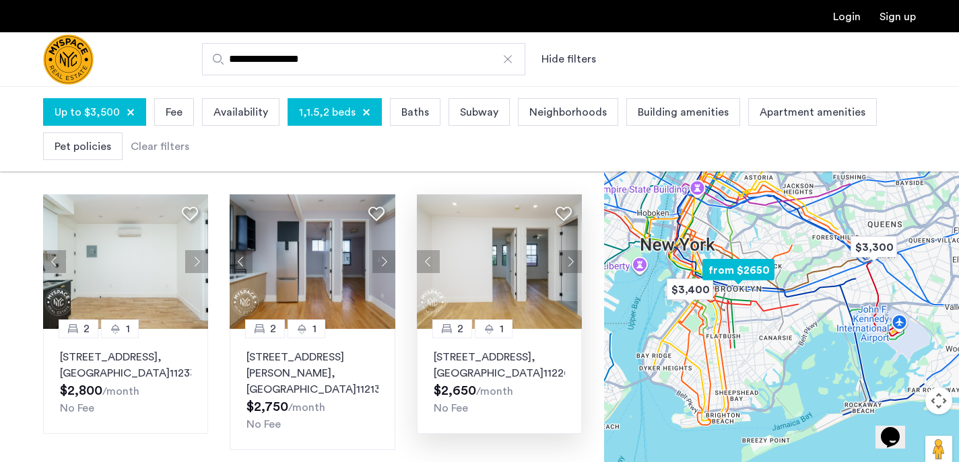
click at [570, 261] on button "Next apartment" at bounding box center [570, 261] width 23 height 23
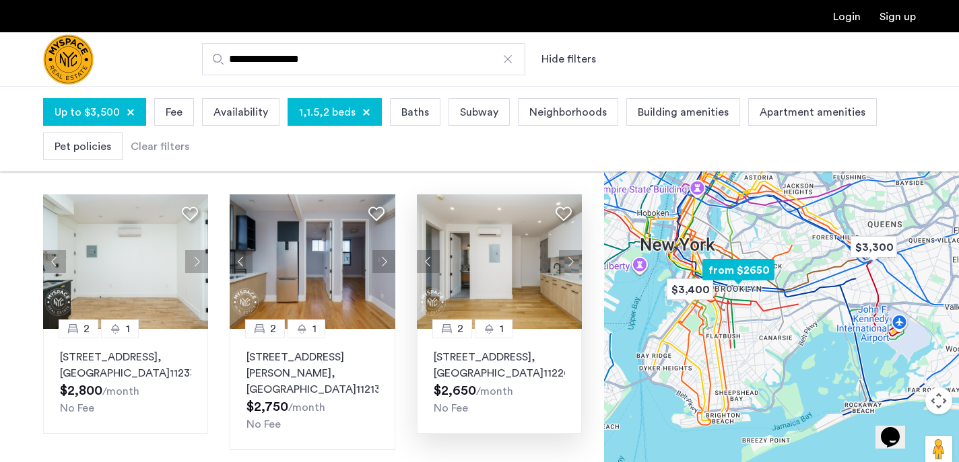
click at [570, 261] on button "Next apartment" at bounding box center [570, 261] width 23 height 23
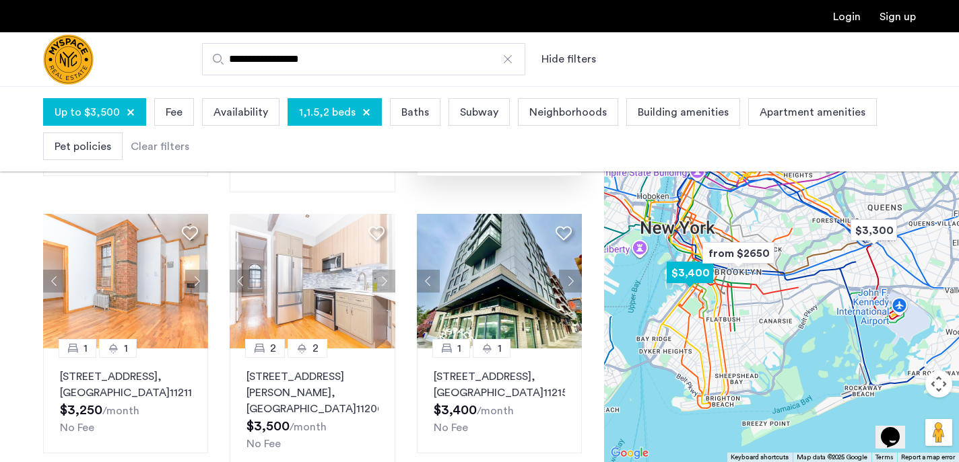
scroll to position [323, 0]
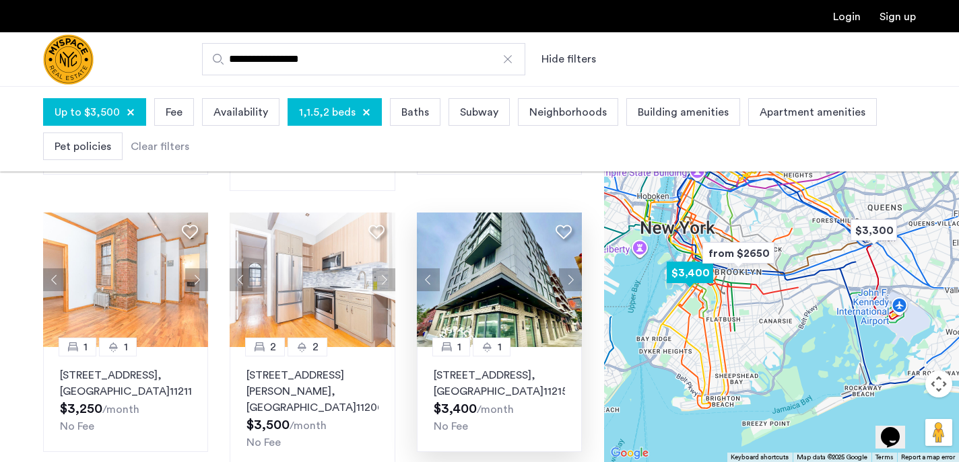
click at [569, 278] on button "Next apartment" at bounding box center [570, 280] width 23 height 23
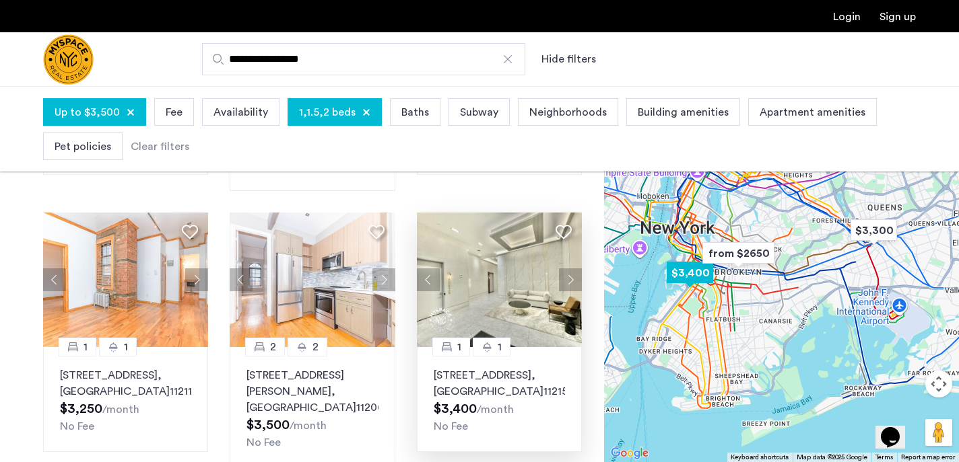
click at [569, 278] on button "Next apartment" at bounding box center [570, 280] width 23 height 23
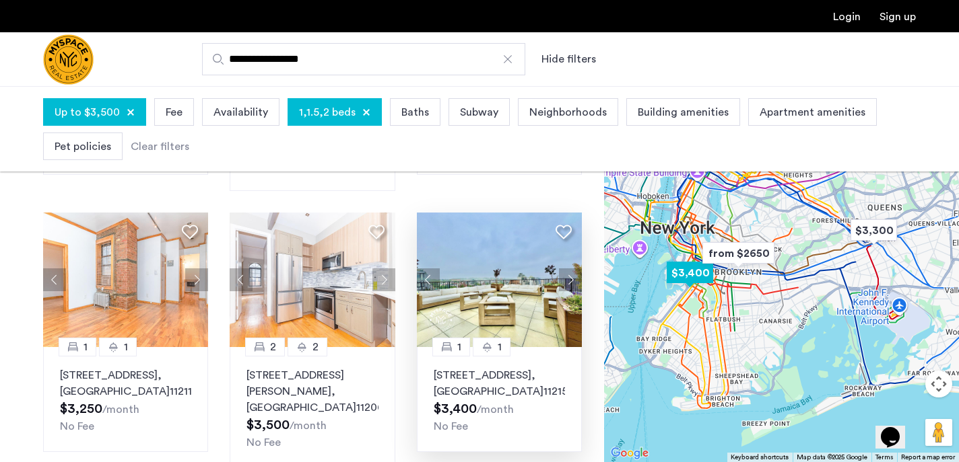
click at [569, 278] on button "Next apartment" at bounding box center [570, 280] width 23 height 23
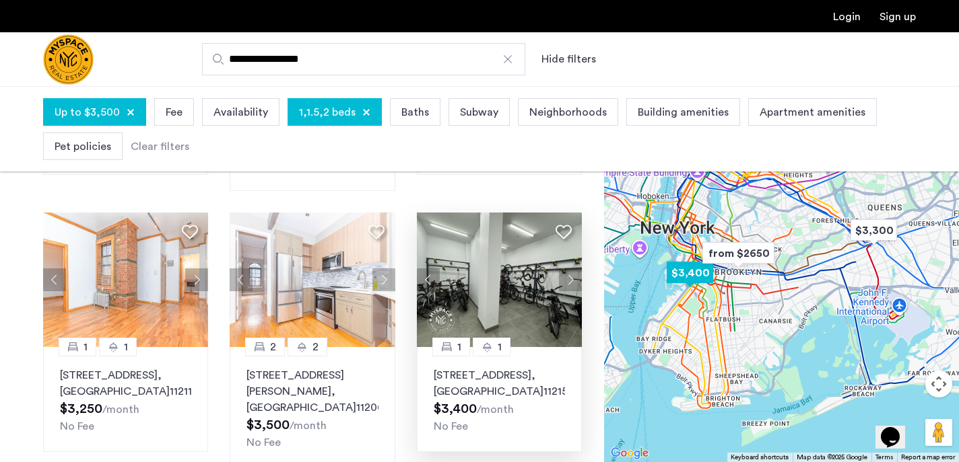
click at [569, 278] on button "Next apartment" at bounding box center [570, 280] width 23 height 23
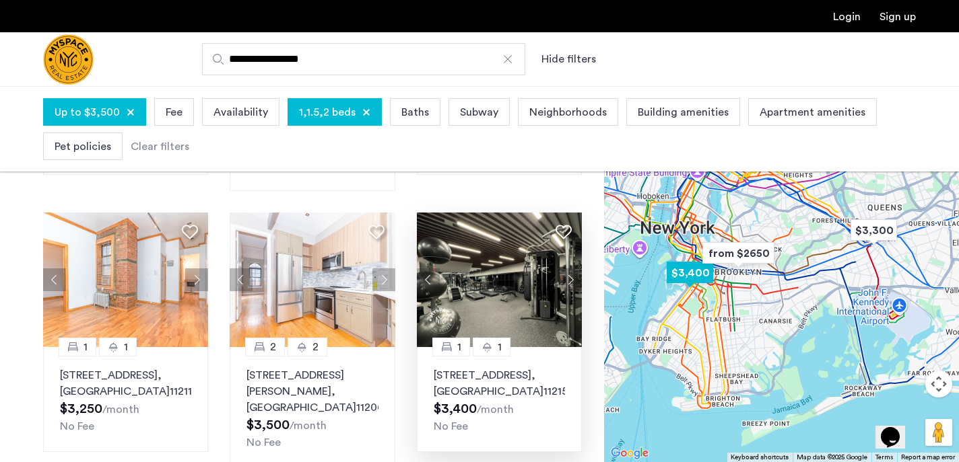
click at [569, 278] on button "Next apartment" at bounding box center [570, 280] width 23 height 23
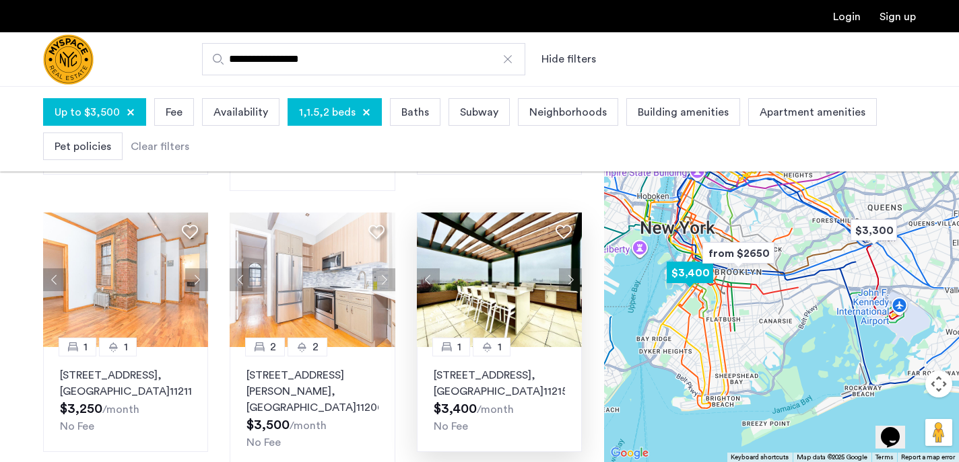
click at [569, 278] on button "Next apartment" at bounding box center [570, 280] width 23 height 23
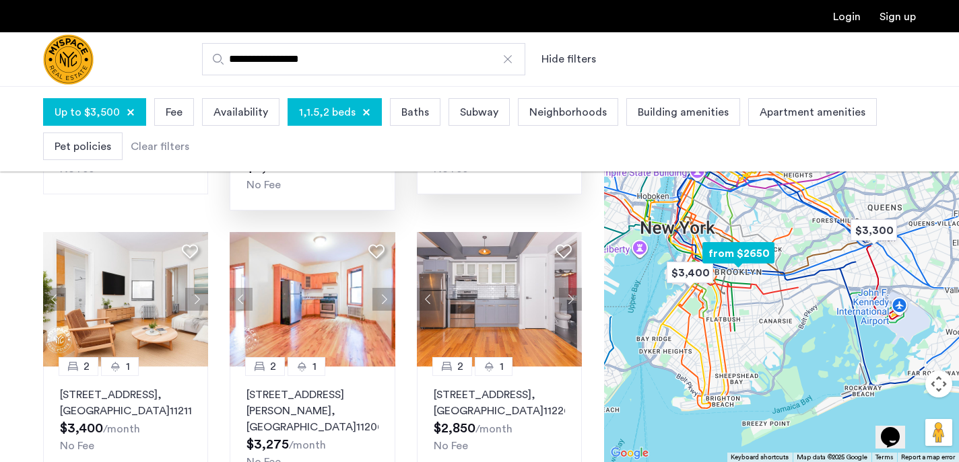
scroll to position [587, 0]
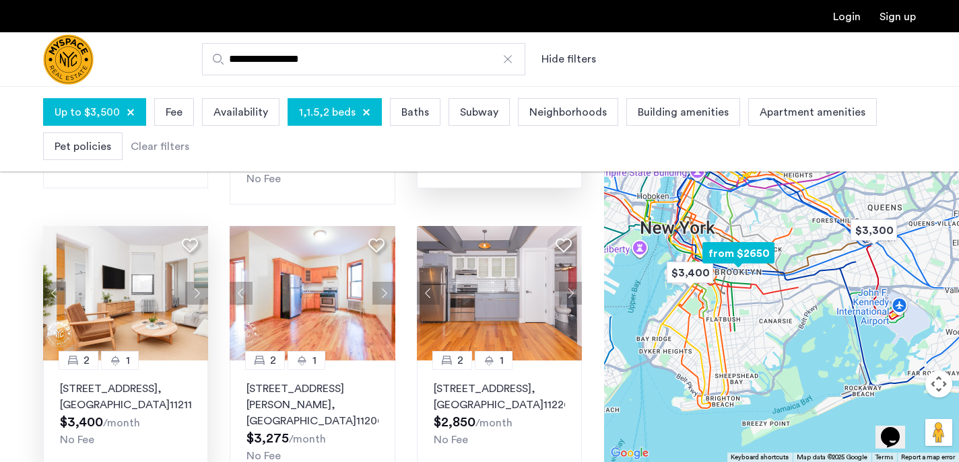
click at [195, 282] on button "Next apartment" at bounding box center [196, 293] width 23 height 23
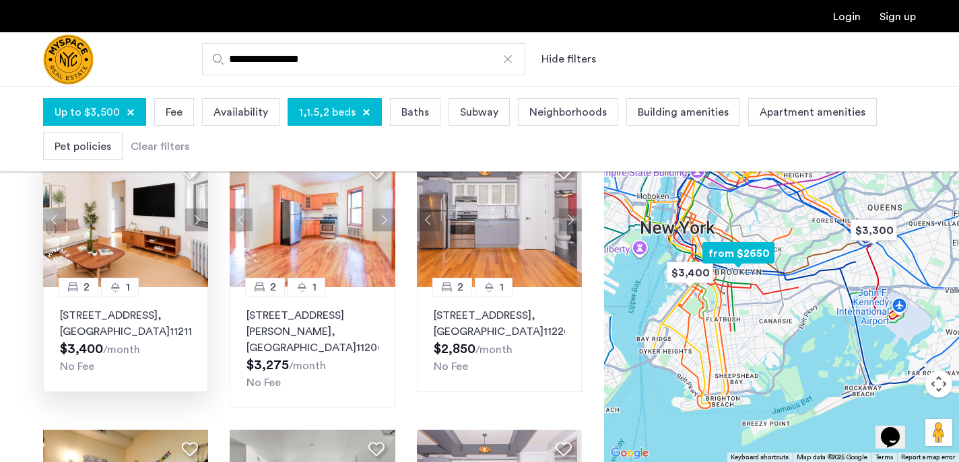
scroll to position [594, 0]
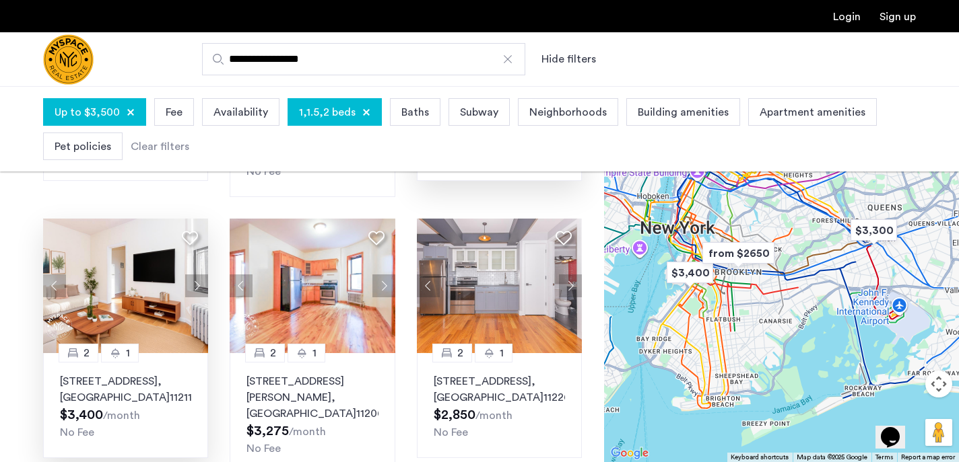
click at [252, 46] on input "**********" at bounding box center [363, 59] width 323 height 32
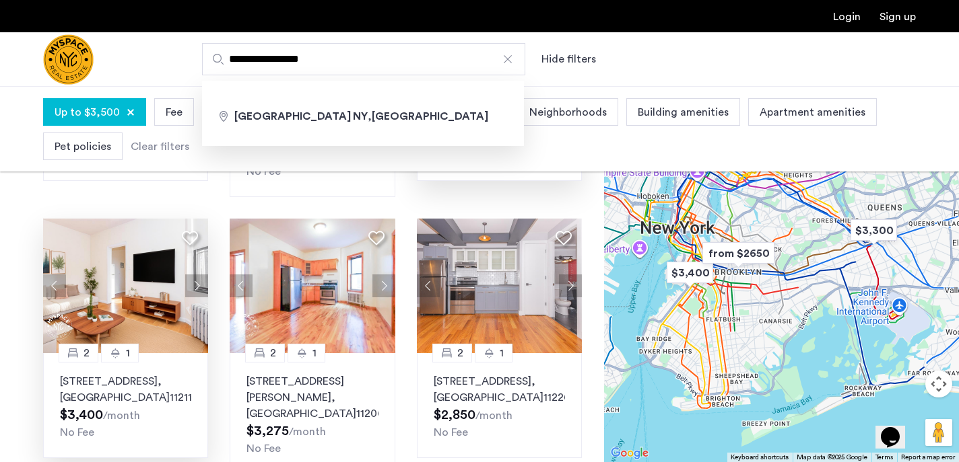
drag, startPoint x: 334, startPoint y: 56, endPoint x: 214, endPoint y: 57, distance: 119.8
click at [214, 57] on label "**********" at bounding box center [363, 59] width 323 height 32
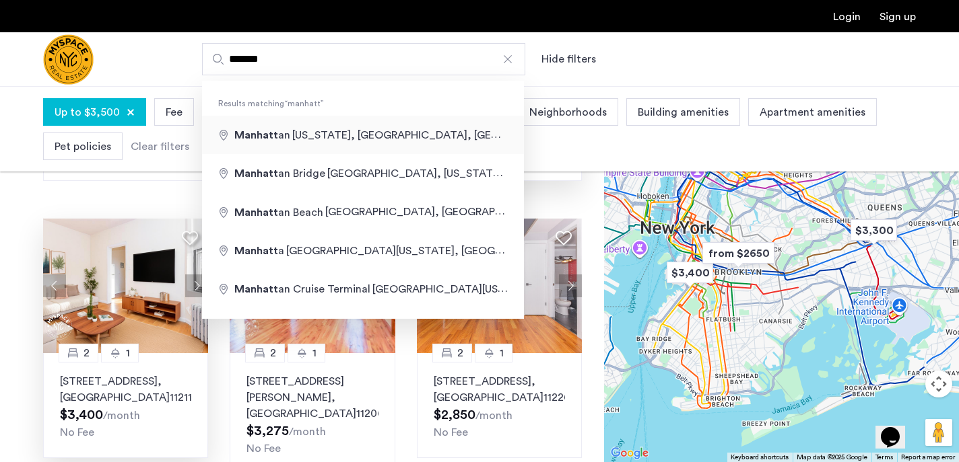
type input "**********"
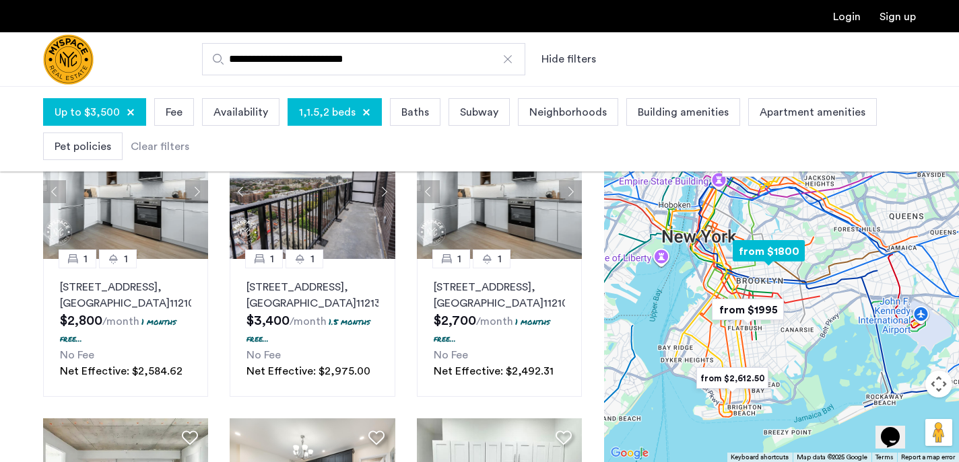
scroll to position [739, 0]
click at [404, 56] on input "**********" at bounding box center [363, 59] width 323 height 32
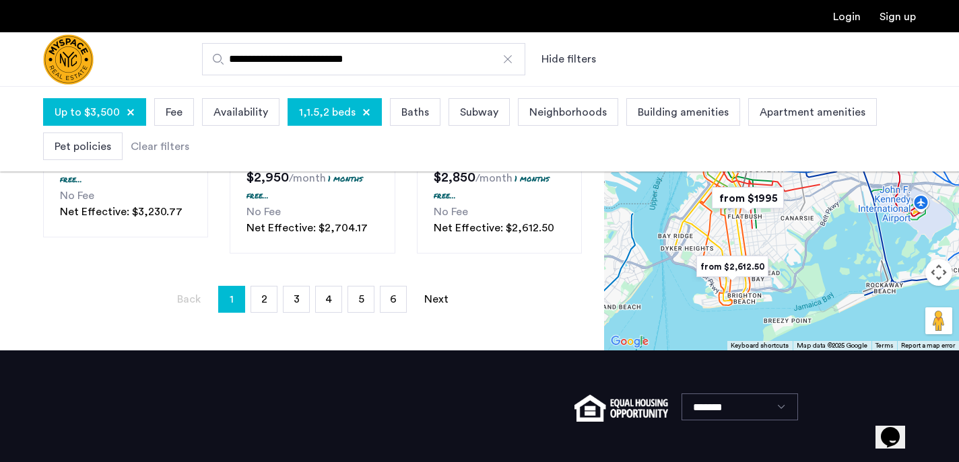
scroll to position [1167, 0]
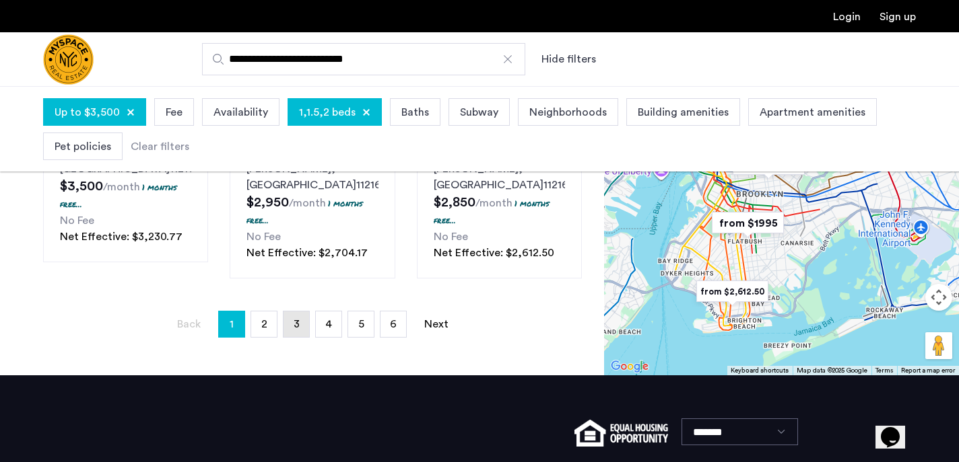
click at [293, 337] on link "page 3" at bounding box center [296, 325] width 26 height 26
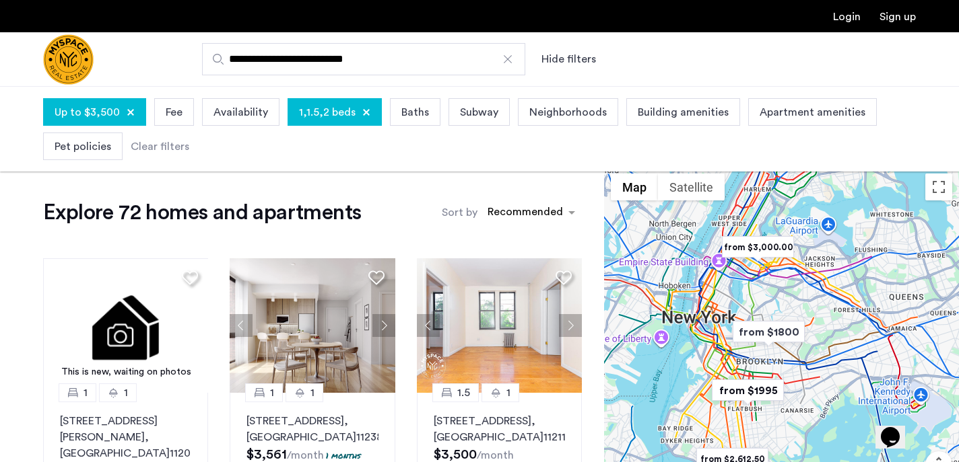
click at [510, 60] on div at bounding box center [507, 59] width 13 height 13
click at [510, 60] on input "**********" at bounding box center [363, 59] width 323 height 32
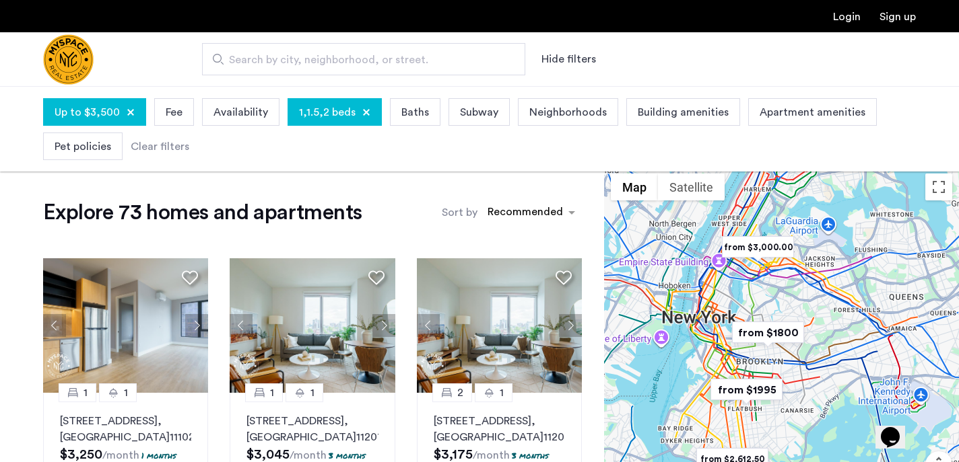
click at [332, 60] on span "Search by city, neighborhood, or street." at bounding box center [358, 60] width 258 height 16
click at [332, 60] on input "Search by city, neighborhood, or street." at bounding box center [363, 59] width 323 height 32
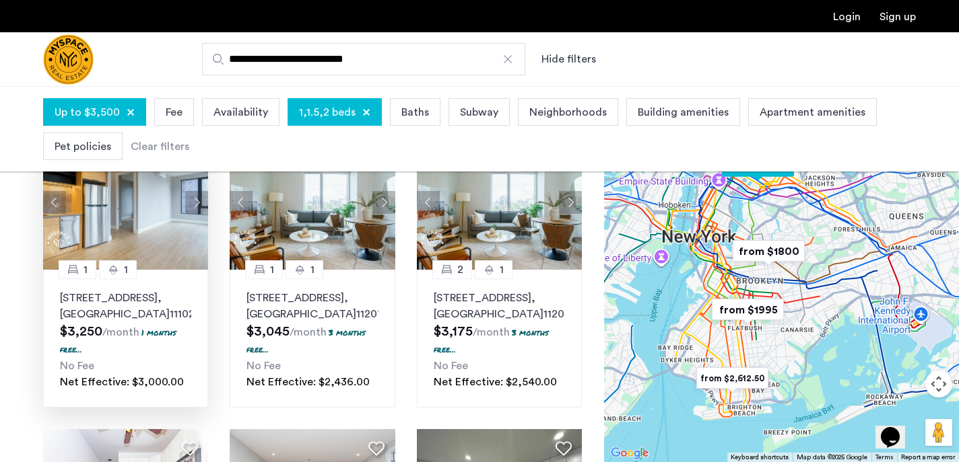
scroll to position [125, 0]
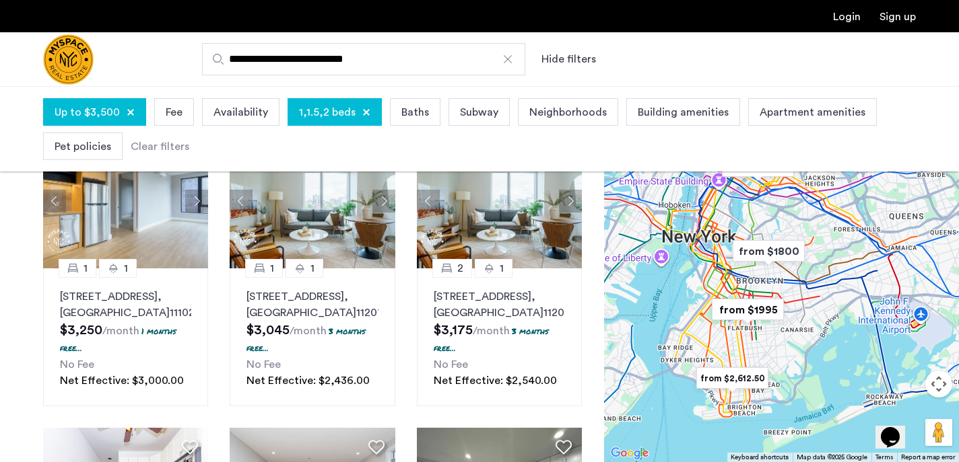
click at [326, 60] on input "**********" at bounding box center [363, 59] width 323 height 32
drag, startPoint x: 410, startPoint y: 57, endPoint x: 287, endPoint y: 64, distance: 123.4
click at [287, 64] on input "**********" at bounding box center [363, 59] width 323 height 32
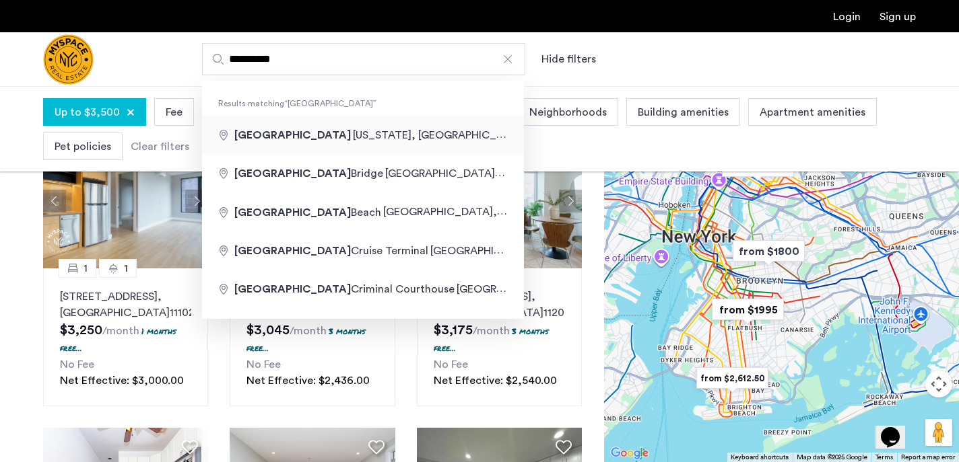
type input "**********"
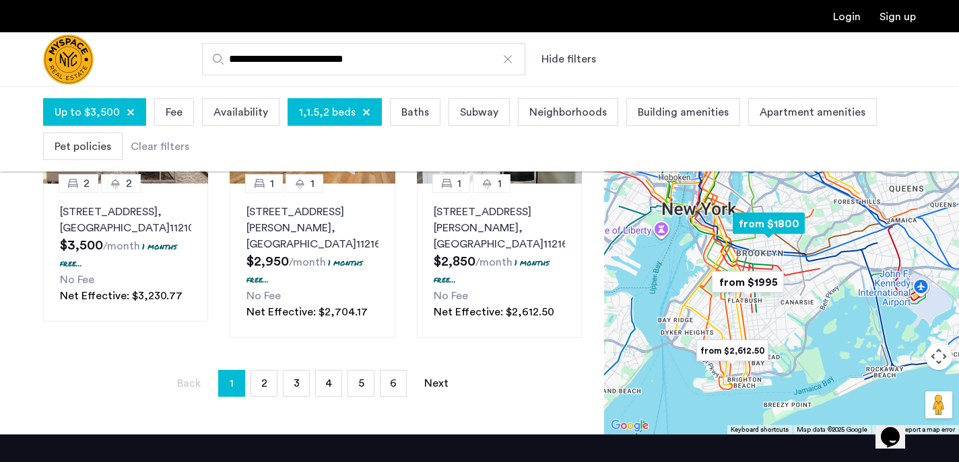
scroll to position [1111, 0]
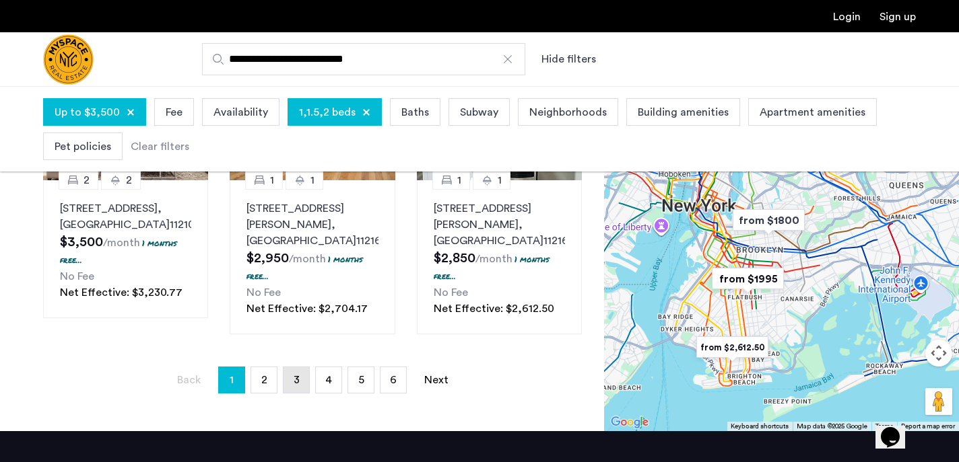
click at [289, 381] on link "page 3" at bounding box center [296, 381] width 26 height 26
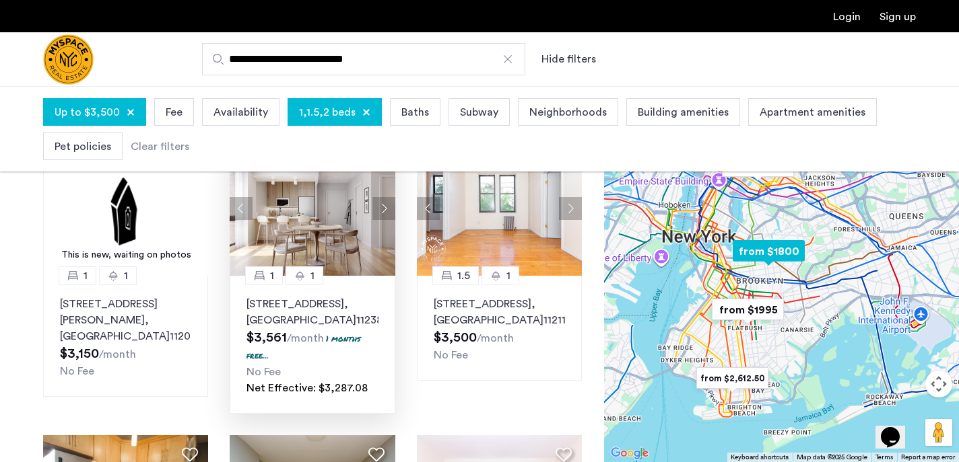
scroll to position [132, 0]
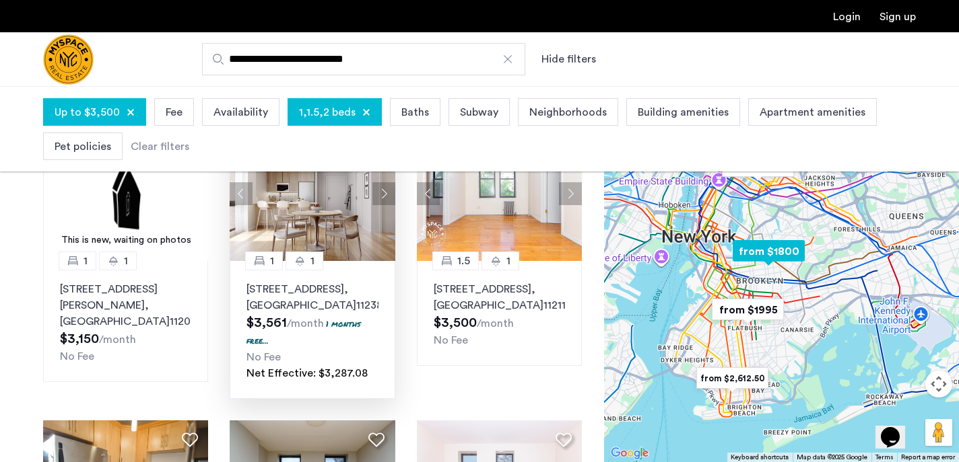
click at [331, 226] on img at bounding box center [313, 194] width 166 height 135
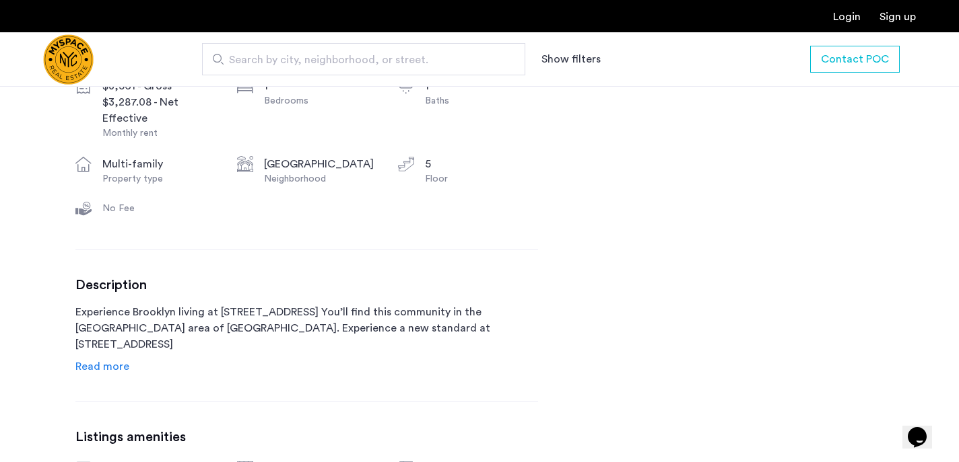
scroll to position [578, 0]
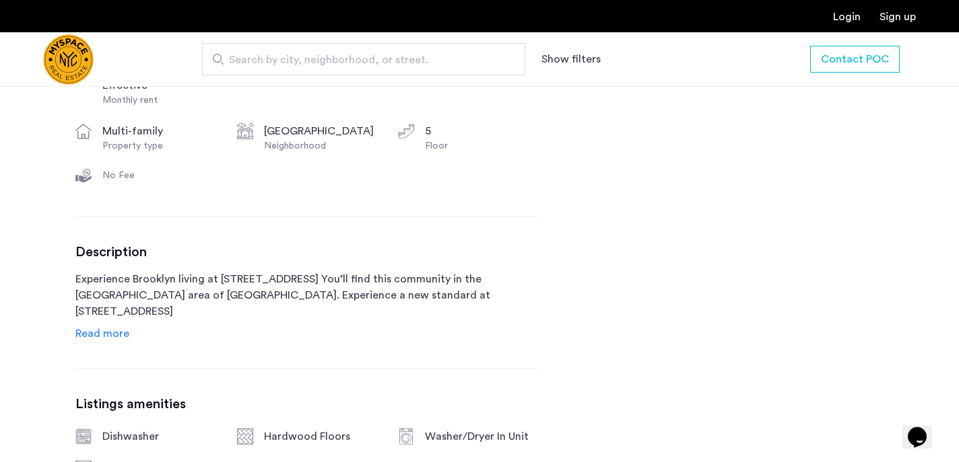
click at [100, 335] on span "Read more" at bounding box center [102, 333] width 54 height 11
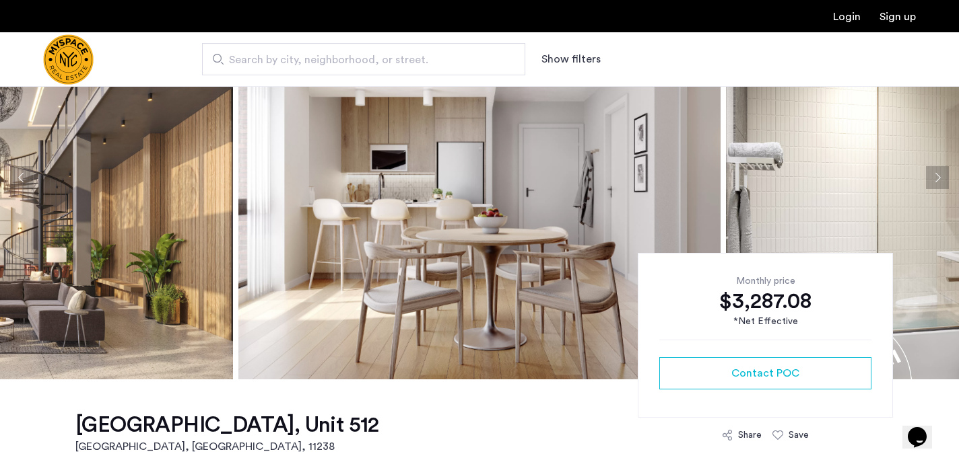
scroll to position [109, 0]
